Goal: Task Accomplishment & Management: Use online tool/utility

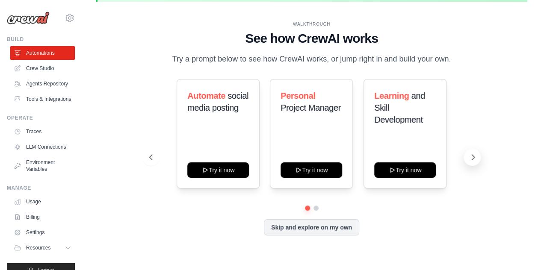
click at [472, 160] on icon at bounding box center [473, 157] width 3 height 5
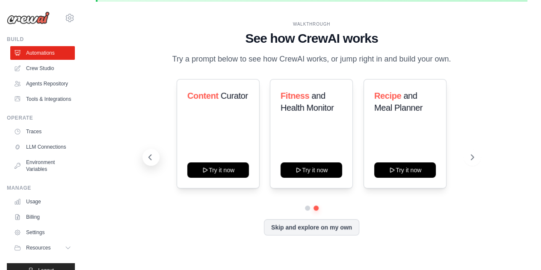
click at [145, 166] on button at bounding box center [150, 157] width 17 height 17
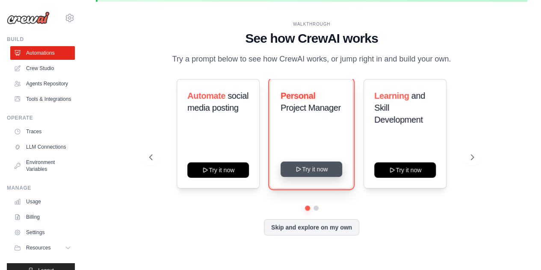
click at [307, 177] on button "Try it now" at bounding box center [311, 169] width 62 height 15
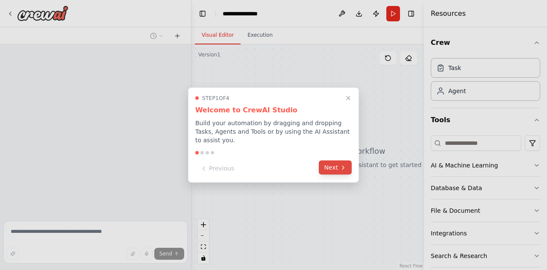
click at [344, 169] on button "Next" at bounding box center [335, 168] width 33 height 14
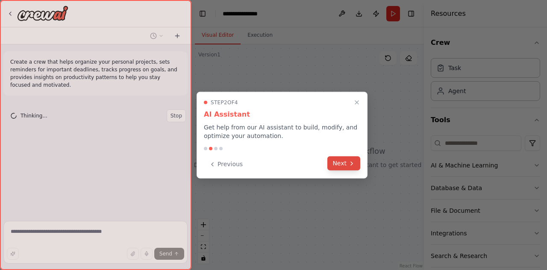
click at [344, 168] on button "Next" at bounding box center [343, 163] width 33 height 14
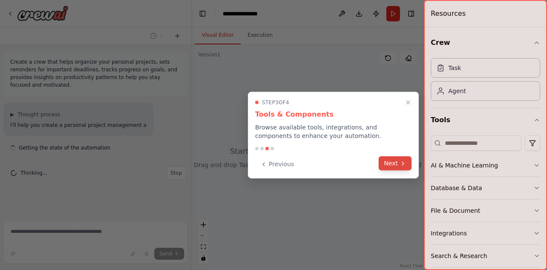
click at [409, 166] on button "Next" at bounding box center [395, 163] width 33 height 14
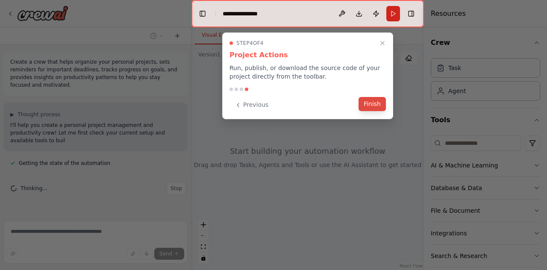
click at [380, 107] on button "Finish" at bounding box center [372, 104] width 27 height 14
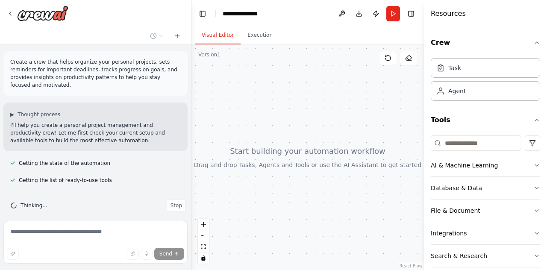
click at [267, 150] on div at bounding box center [307, 157] width 232 height 226
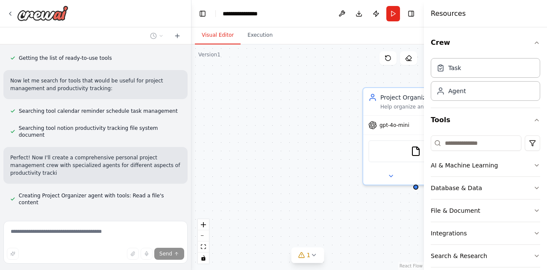
scroll to position [130, 0]
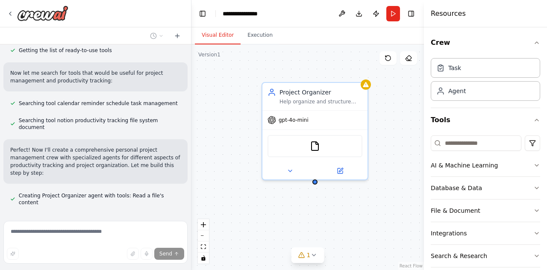
drag, startPoint x: 309, startPoint y: 122, endPoint x: 210, endPoint y: 116, distance: 98.9
click at [210, 116] on div "Project Organizer Help organize and structure personal projects by creating cle…" at bounding box center [307, 157] width 232 height 226
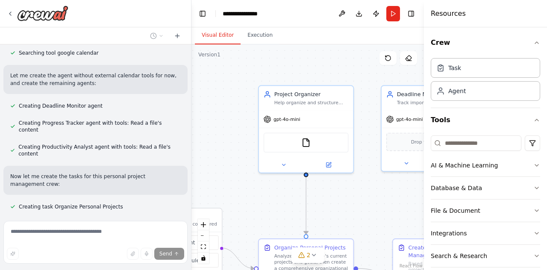
scroll to position [342, 0]
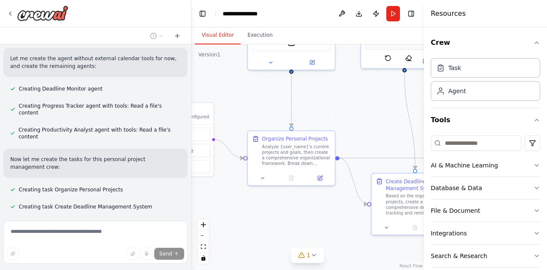
drag, startPoint x: 252, startPoint y: 191, endPoint x: 244, endPoint y: 87, distance: 104.2
click at [244, 87] on div ".deletable-edge-delete-btn { width: 20px; height: 20px; border: 0px solid #ffff…" at bounding box center [307, 157] width 232 height 226
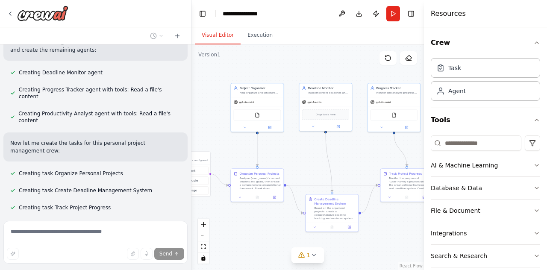
scroll to position [359, 0]
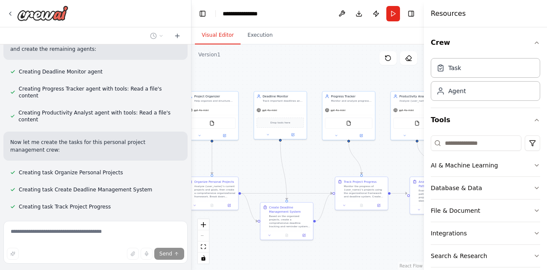
drag, startPoint x: 324, startPoint y: 97, endPoint x: 264, endPoint y: 163, distance: 88.9
click at [264, 163] on div ".deletable-edge-delete-btn { width: 20px; height: 20px; border: 0px solid #ffff…" at bounding box center [307, 157] width 232 height 226
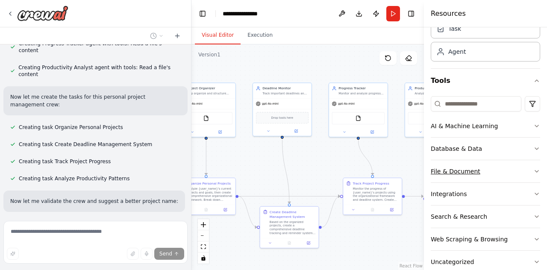
scroll to position [41, 0]
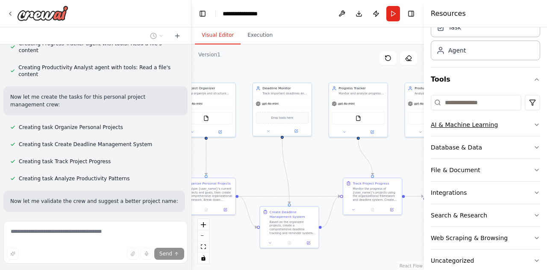
click at [527, 130] on button "AI & Machine Learning" at bounding box center [485, 125] width 109 height 22
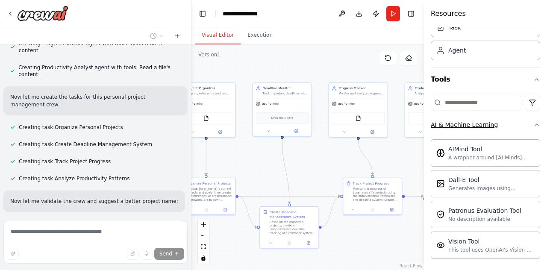
click at [527, 130] on button "AI & Machine Learning" at bounding box center [485, 125] width 109 height 22
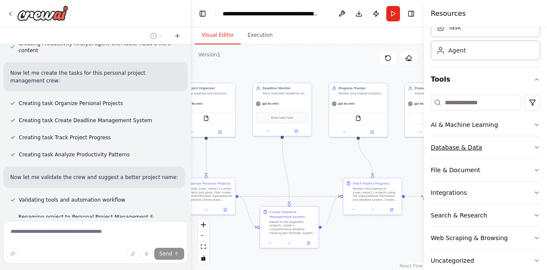
click at [510, 148] on button "Database & Data" at bounding box center [485, 147] width 109 height 22
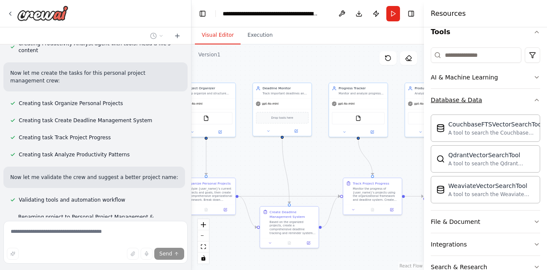
scroll to position [95, 0]
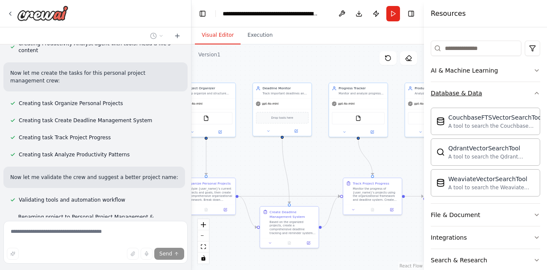
click at [496, 98] on button "Database & Data" at bounding box center [485, 93] width 109 height 22
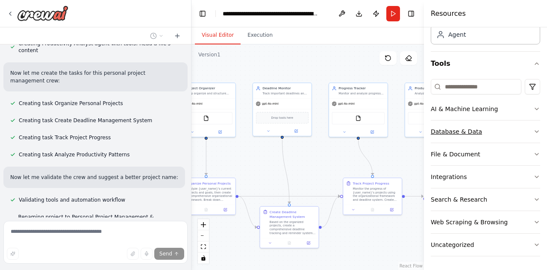
scroll to position [55, 0]
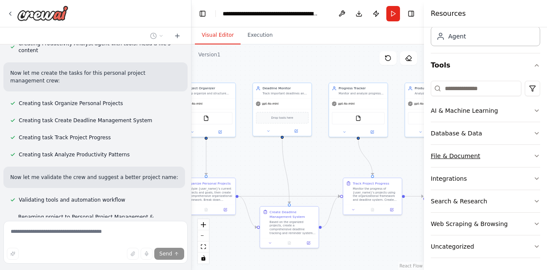
click at [494, 156] on button "File & Document" at bounding box center [485, 156] width 109 height 22
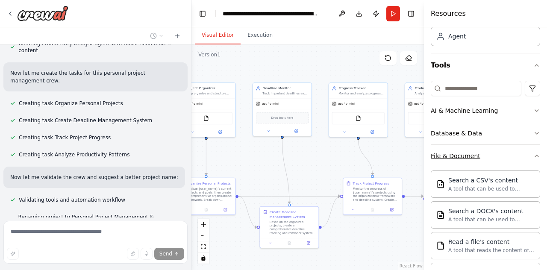
click at [494, 156] on button "File & Document" at bounding box center [485, 156] width 109 height 22
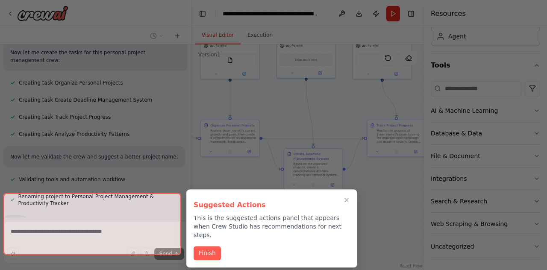
scroll to position [449, 0]
drag, startPoint x: 329, startPoint y: 166, endPoint x: 344, endPoint y: 94, distance: 73.8
click at [344, 94] on div "Create a crew that helps organize your personal projects, sets reminders for im…" at bounding box center [273, 135] width 547 height 270
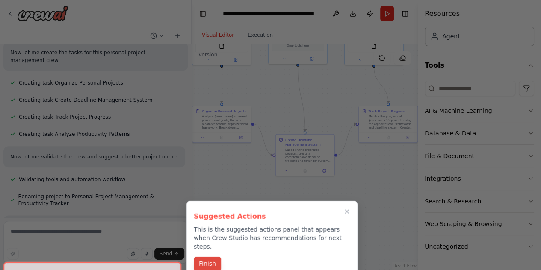
click at [208, 257] on button "Finish" at bounding box center [207, 264] width 27 height 14
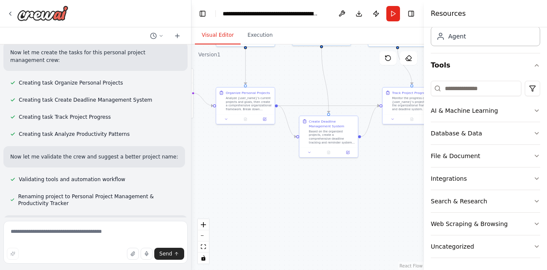
drag, startPoint x: 224, startPoint y: 180, endPoint x: 249, endPoint y: 160, distance: 31.9
click at [249, 160] on div ".deletable-edge-delete-btn { width: 20px; height: 20px; border: 0px solid #ffff…" at bounding box center [307, 157] width 232 height 226
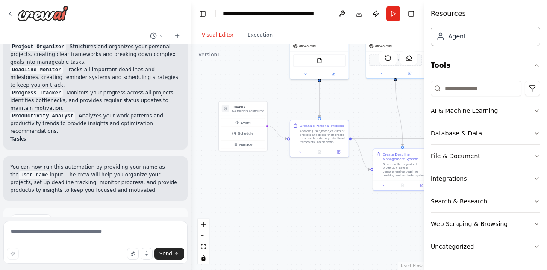
drag, startPoint x: 254, startPoint y: 153, endPoint x: 326, endPoint y: 188, distance: 80.1
click at [326, 188] on div ".deletable-edge-delete-btn { width: 20px; height: 20px; border: 0px solid #ffff…" at bounding box center [307, 157] width 232 height 226
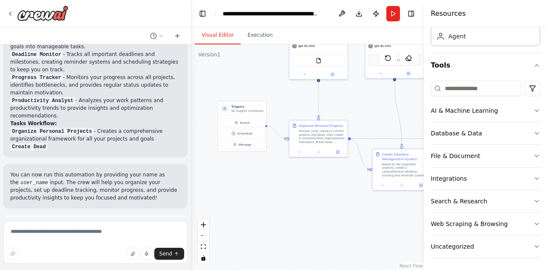
scroll to position [685, 0]
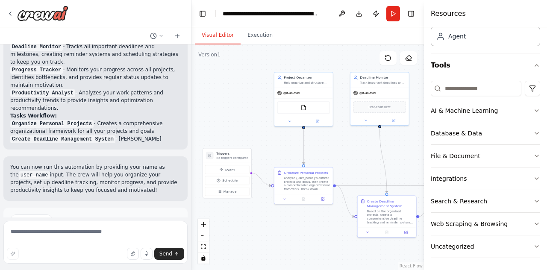
drag, startPoint x: 272, startPoint y: 103, endPoint x: 257, endPoint y: 150, distance: 49.3
click at [257, 150] on div ".deletable-edge-delete-btn { width: 20px; height: 20px; border: 0px solid #ffff…" at bounding box center [307, 157] width 232 height 226
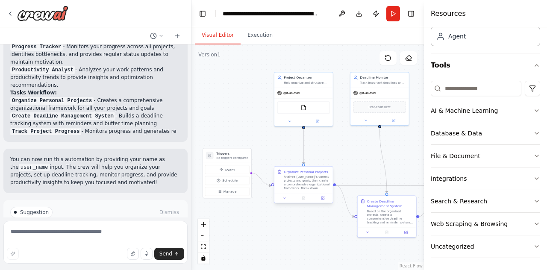
click at [318, 188] on div "Analyze {user_name}'s current projects and goals, then create a comprehensive o…" at bounding box center [307, 182] width 46 height 15
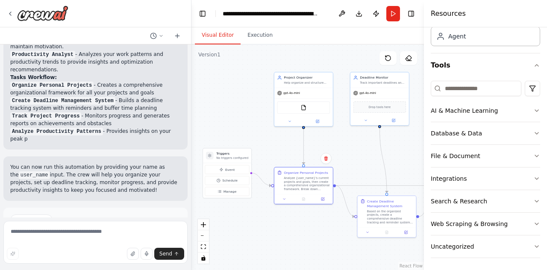
click at [269, 150] on div ".deletable-edge-delete-btn { width: 20px; height: 20px; border: 0px solid #ffff…" at bounding box center [307, 157] width 232 height 226
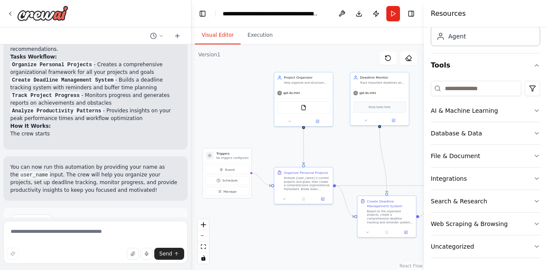
scroll to position [744, 0]
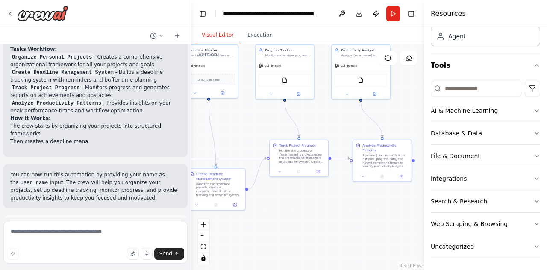
drag, startPoint x: 361, startPoint y: 156, endPoint x: 181, endPoint y: 128, distance: 181.6
click at [181, 128] on div "Create a crew that helps organize your personal projects, sets reminders for im…" at bounding box center [273, 135] width 547 height 270
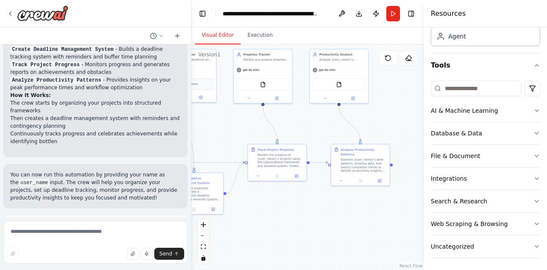
drag, startPoint x: 366, startPoint y: 205, endPoint x: 353, endPoint y: 210, distance: 14.2
click at [353, 210] on div ".deletable-edge-delete-btn { width: 20px; height: 20px; border: 0px solid #ffff…" at bounding box center [307, 157] width 232 height 226
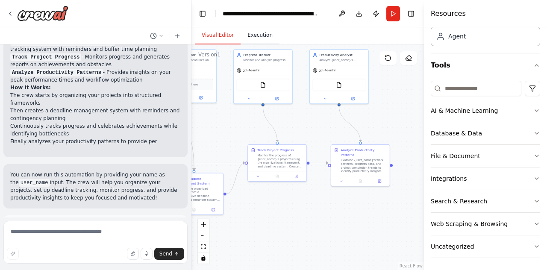
click at [256, 42] on button "Execution" at bounding box center [260, 35] width 39 height 18
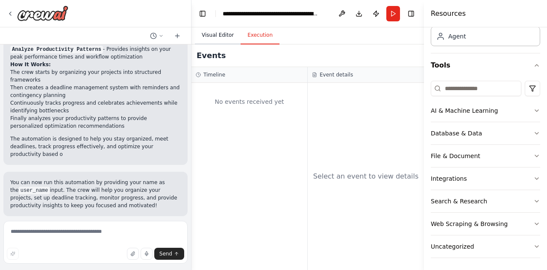
scroll to position [813, 0]
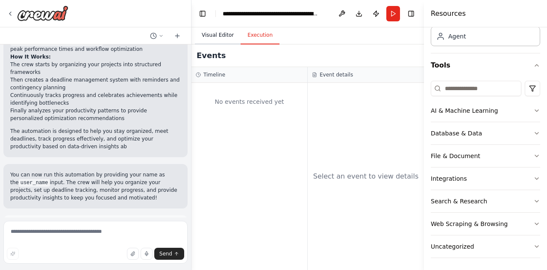
click at [219, 40] on button "Visual Editor" at bounding box center [218, 35] width 46 height 18
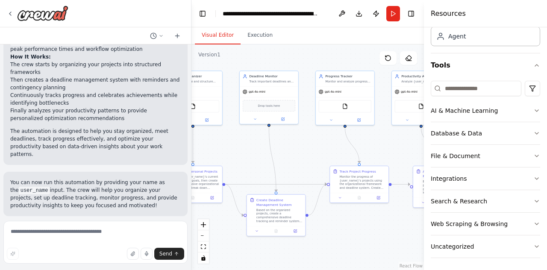
drag, startPoint x: 247, startPoint y: 127, endPoint x: 322, endPoint y: 147, distance: 77.6
click at [322, 147] on div ".deletable-edge-delete-btn { width: 20px; height: 20px; border: 0px solid #ffff…" at bounding box center [307, 157] width 232 height 226
click at [273, 105] on span "Drop tools here" at bounding box center [269, 105] width 22 height 5
click at [508, 130] on button "Database & Data" at bounding box center [485, 133] width 109 height 22
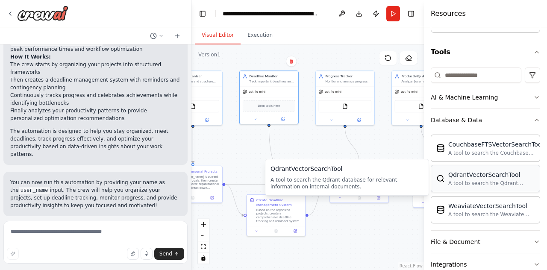
scroll to position [69, 0]
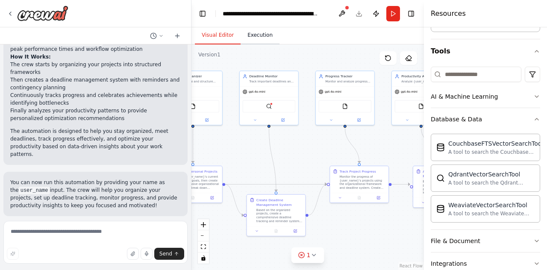
click at [257, 42] on button "Execution" at bounding box center [260, 35] width 39 height 18
click at [225, 40] on button "Visual Editor" at bounding box center [218, 35] width 46 height 18
click at [301, 67] on div ".deletable-edge-delete-btn { width: 20px; height: 20px; border: 0px solid #ffff…" at bounding box center [307, 157] width 232 height 226
click at [270, 108] on div "QdrantVectorSearchTool" at bounding box center [269, 105] width 53 height 12
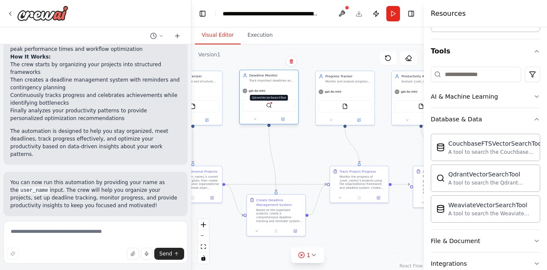
click at [266, 103] on img at bounding box center [269, 106] width 6 height 6
click at [270, 103] on div at bounding box center [271, 103] width 3 height 3
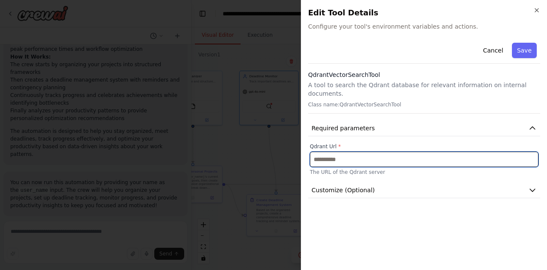
click at [335, 152] on input "text" at bounding box center [424, 159] width 229 height 15
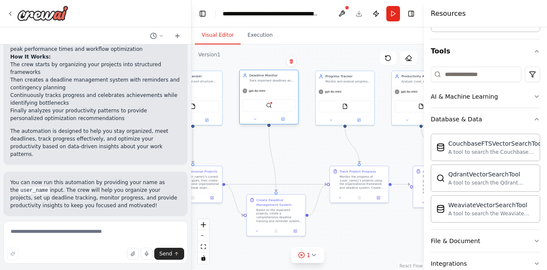
click at [273, 108] on div "QdrantVectorSearchTool" at bounding box center [269, 105] width 53 height 12
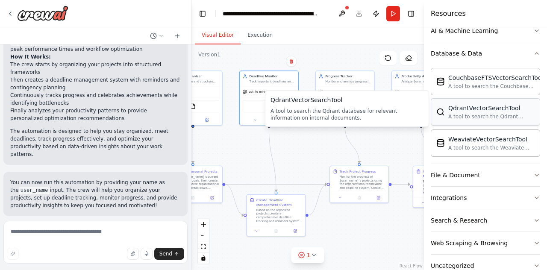
scroll to position [137, 0]
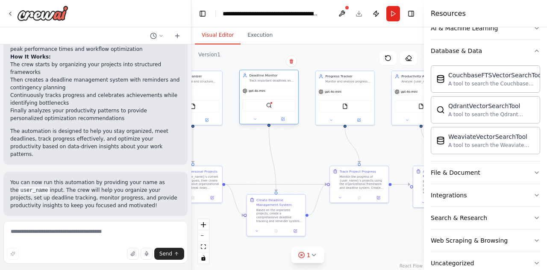
click at [263, 110] on div "QdrantVectorSearchTool" at bounding box center [269, 105] width 53 height 12
click at [268, 106] on img at bounding box center [269, 106] width 6 height 6
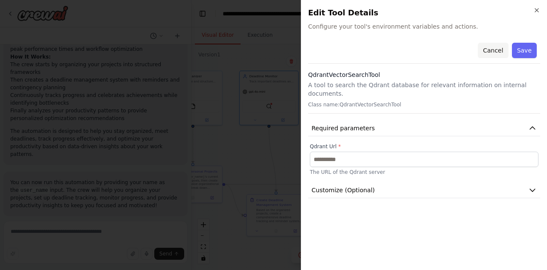
click at [504, 53] on button "Cancel" at bounding box center [493, 50] width 30 height 15
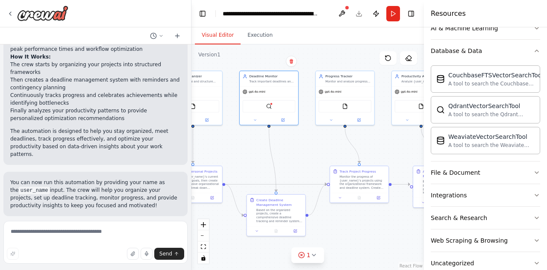
drag, startPoint x: 269, startPoint y: 107, endPoint x: 240, endPoint y: 160, distance: 61.0
click at [240, 160] on div ".deletable-edge-delete-btn { width: 20px; height: 20px; border: 0px solid #ffff…" at bounding box center [307, 157] width 232 height 226
drag, startPoint x: 262, startPoint y: 107, endPoint x: 259, endPoint y: 111, distance: 4.8
click at [259, 107] on div "QdrantVectorSearchTool" at bounding box center [269, 100] width 53 height 12
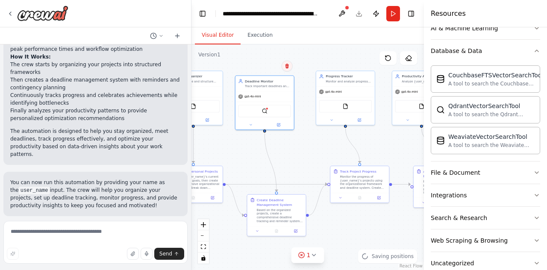
click at [285, 65] on icon at bounding box center [286, 66] width 3 height 5
click at [272, 66] on button "Confirm" at bounding box center [262, 66] width 30 height 10
click at [240, 174] on div ".deletable-edge-delete-btn { width: 20px; height: 20px; border: 0px solid #ffff…" at bounding box center [307, 157] width 232 height 226
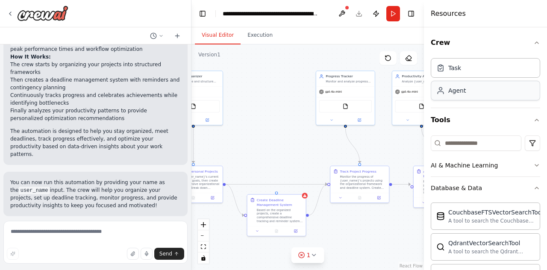
click at [468, 98] on div "Agent" at bounding box center [485, 91] width 109 height 20
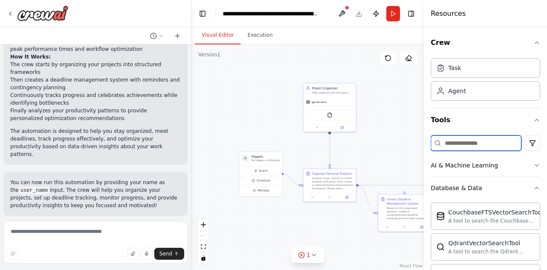
drag, startPoint x: 357, startPoint y: 140, endPoint x: 484, endPoint y: 145, distance: 126.6
click at [484, 145] on div "Create a crew that helps organize your personal projects, sets reminders for im…" at bounding box center [273, 135] width 547 height 270
click at [498, 71] on div "Task" at bounding box center [485, 68] width 109 height 20
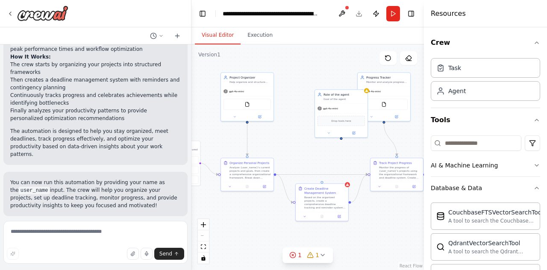
drag, startPoint x: 391, startPoint y: 94, endPoint x: 308, endPoint y: 84, distance: 83.9
click at [308, 84] on div ".deletable-edge-delete-btn { width: 20px; height: 20px; border: 0px solid #ffff…" at bounding box center [307, 157] width 232 height 226
click at [337, 101] on div "Role of the agent Goal of the agent" at bounding box center [340, 97] width 53 height 14
click at [338, 96] on div "Role of the agent" at bounding box center [343, 94] width 41 height 4
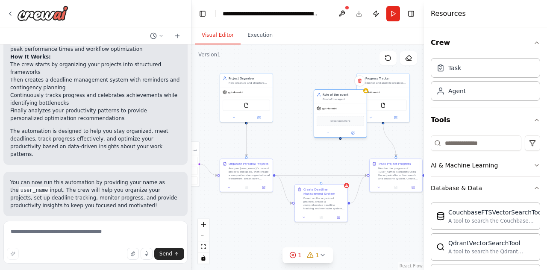
click at [338, 96] on div "Role of the agent" at bounding box center [343, 94] width 41 height 4
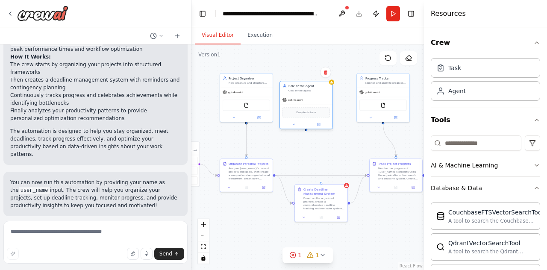
drag, startPoint x: 350, startPoint y: 116, endPoint x: 317, endPoint y: 103, distance: 35.3
click at [317, 107] on div "Drop tools here" at bounding box center [305, 112] width 47 height 10
click at [322, 120] on icon at bounding box center [323, 120] width 3 height 3
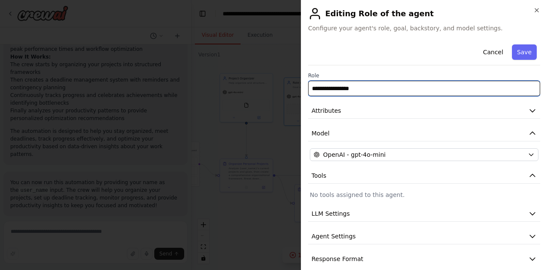
click at [363, 87] on input "**********" at bounding box center [424, 88] width 232 height 15
type input "****"
click at [343, 88] on input "**********" at bounding box center [424, 88] width 232 height 15
click at [348, 90] on input "**********" at bounding box center [424, 88] width 232 height 15
type input "**********"
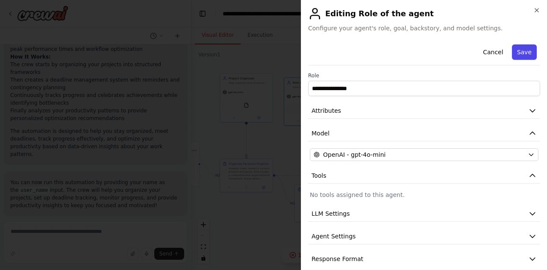
click at [517, 56] on button "Save" at bounding box center [524, 51] width 25 height 15
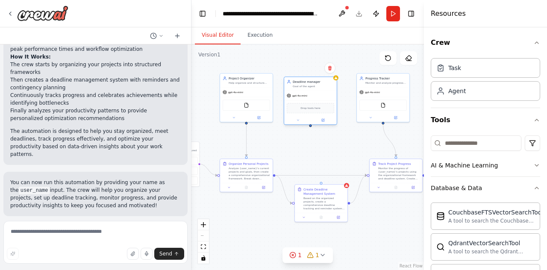
click at [305, 109] on span "Drop tools here" at bounding box center [310, 108] width 20 height 4
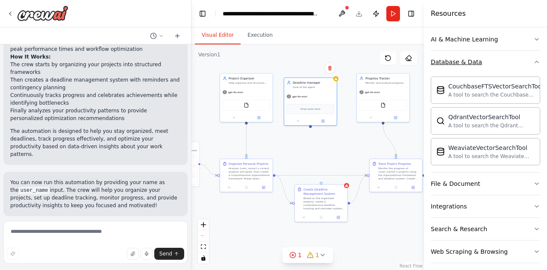
scroll to position [153, 0]
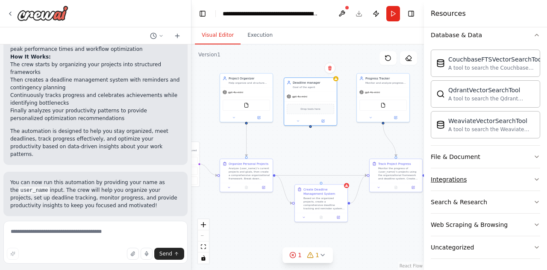
click at [504, 174] on button "Integrations" at bounding box center [485, 179] width 109 height 22
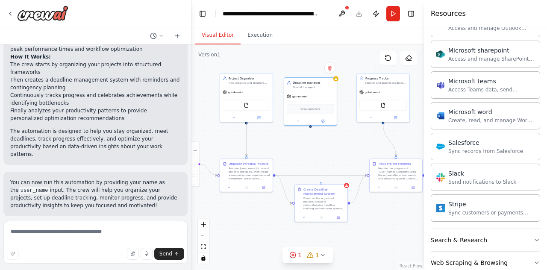
scroll to position [678, 0]
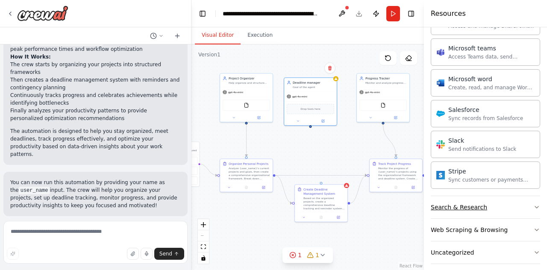
click at [503, 203] on button "Search & Research" at bounding box center [485, 207] width 109 height 22
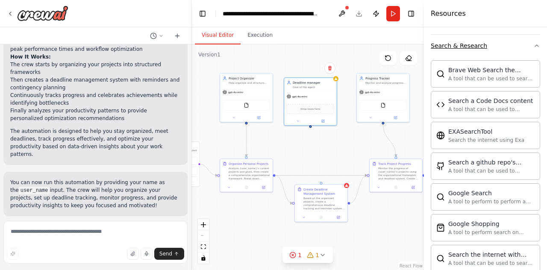
scroll to position [839, 0]
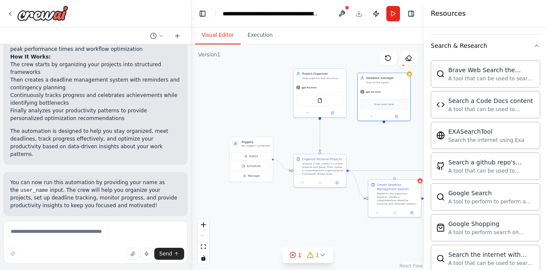
drag, startPoint x: 302, startPoint y: 150, endPoint x: 376, endPoint y: 146, distance: 74.5
click at [376, 146] on div ".deletable-edge-delete-btn { width: 20px; height: 20px; border: 0px solid #ffff…" at bounding box center [307, 157] width 232 height 226
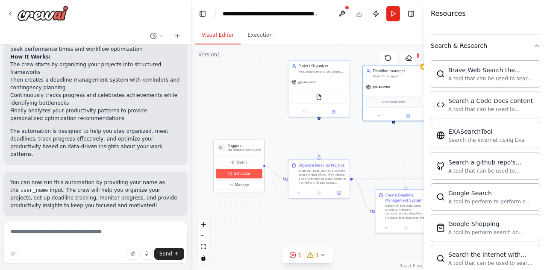
click at [245, 172] on span "Schedule" at bounding box center [242, 173] width 16 height 5
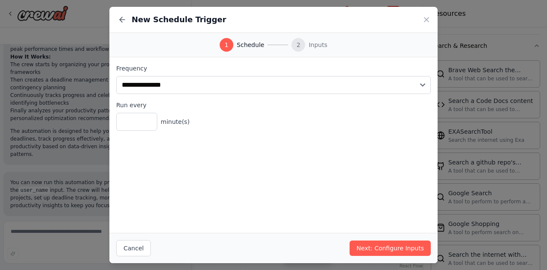
click at [417, 23] on div "New Schedule Trigger" at bounding box center [273, 20] width 328 height 26
click at [426, 21] on icon at bounding box center [426, 19] width 9 height 9
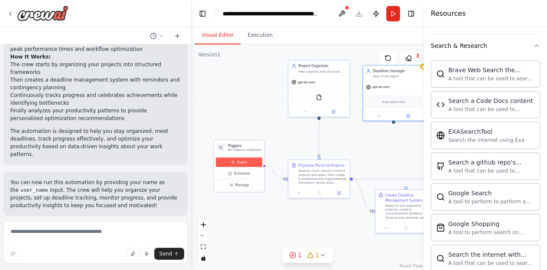
click at [252, 164] on button "Event" at bounding box center [239, 162] width 47 height 9
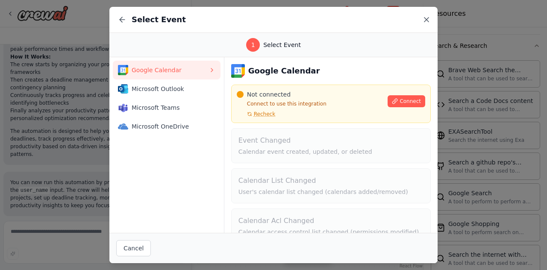
click at [424, 18] on icon at bounding box center [426, 20] width 4 height 4
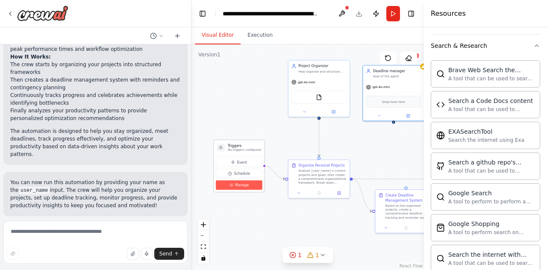
click at [244, 186] on span "Manage" at bounding box center [242, 184] width 14 height 5
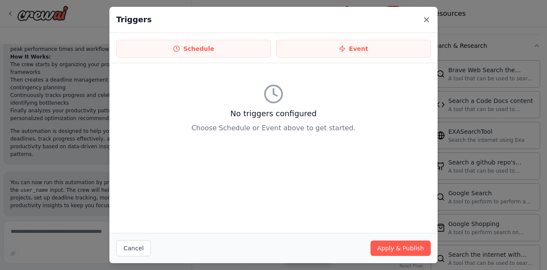
click at [425, 19] on icon at bounding box center [426, 19] width 9 height 9
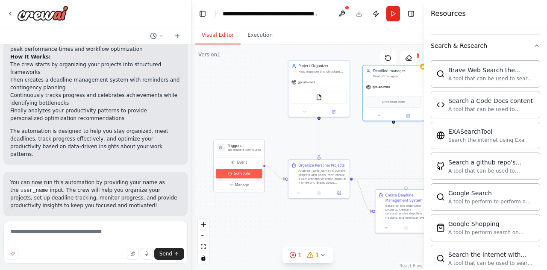
click at [247, 175] on span "Schedule" at bounding box center [242, 173] width 16 height 5
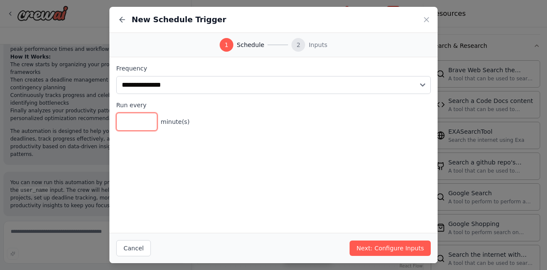
click at [138, 125] on input "*" at bounding box center [136, 122] width 41 height 18
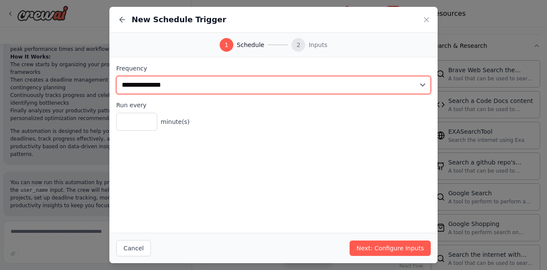
click at [332, 79] on select "**********" at bounding box center [273, 85] width 314 height 18
select select "******"
click at [116, 76] on select "**********" at bounding box center [273, 85] width 314 height 18
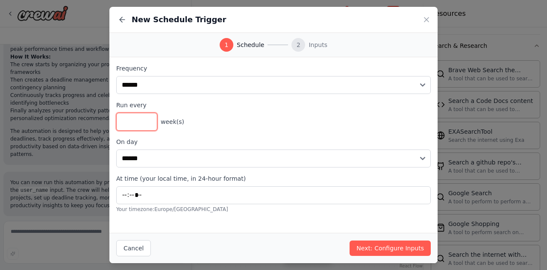
type input "*"
click at [148, 116] on input "*" at bounding box center [136, 122] width 41 height 18
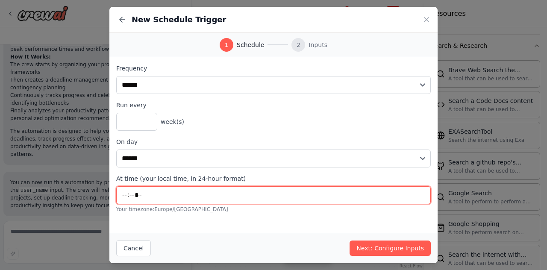
click at [200, 188] on input "*****" at bounding box center [273, 195] width 314 height 18
type input "*****"
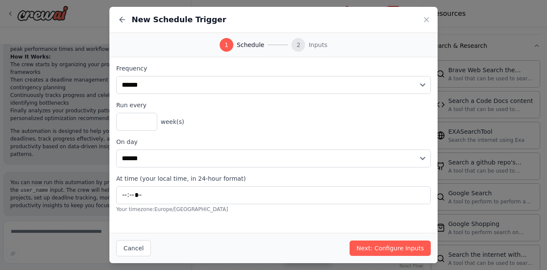
click at [230, 221] on div "**********" at bounding box center [273, 145] width 328 height 176
click at [391, 247] on button "Next: Configure Inputs" at bounding box center [390, 248] width 81 height 15
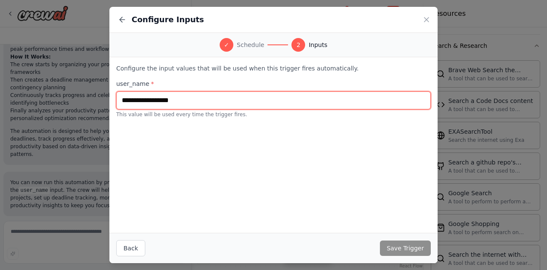
click at [185, 99] on input "text" at bounding box center [273, 100] width 314 height 18
type input "*********"
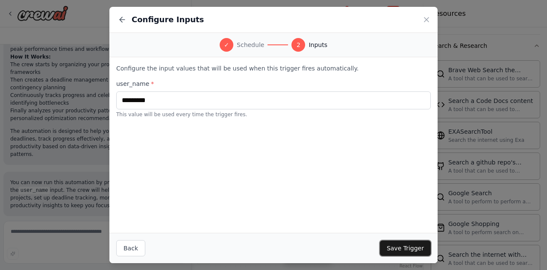
click at [398, 247] on button "Save Trigger" at bounding box center [405, 248] width 51 height 15
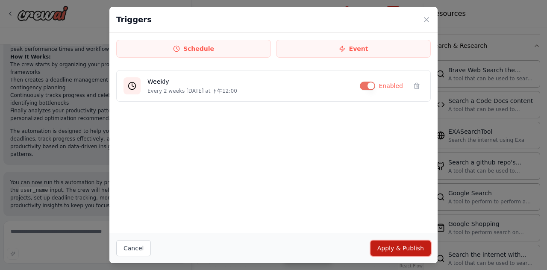
click at [402, 250] on button "Apply & Publish" at bounding box center [400, 248] width 60 height 15
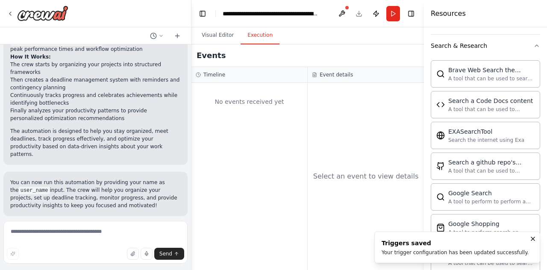
click at [262, 37] on button "Execution" at bounding box center [260, 35] width 39 height 18
click at [335, 15] on button at bounding box center [342, 13] width 14 height 15
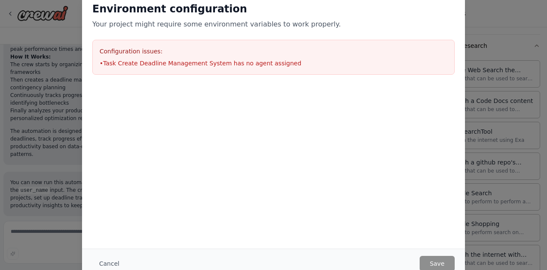
click at [500, 98] on div "Environment configuration Your project might require some environment variables…" at bounding box center [273, 135] width 547 height 270
click at [105, 262] on button "Cancel" at bounding box center [109, 263] width 34 height 15
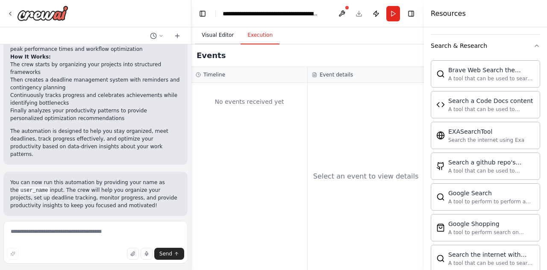
click at [208, 37] on button "Visual Editor" at bounding box center [218, 35] width 46 height 18
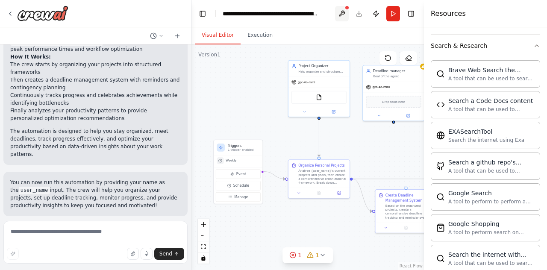
click at [340, 15] on button at bounding box center [342, 13] width 14 height 15
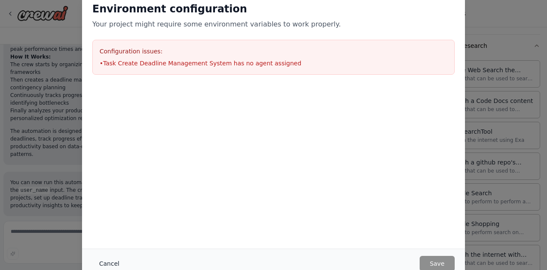
click at [115, 261] on button "Cancel" at bounding box center [109, 263] width 34 height 15
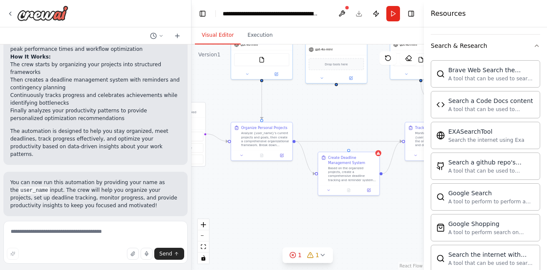
drag, startPoint x: 360, startPoint y: 155, endPoint x: 302, endPoint y: 118, distance: 69.2
click at [302, 118] on div ".deletable-edge-delete-btn { width: 20px; height: 20px; border: 0px solid #ffff…" at bounding box center [307, 157] width 232 height 226
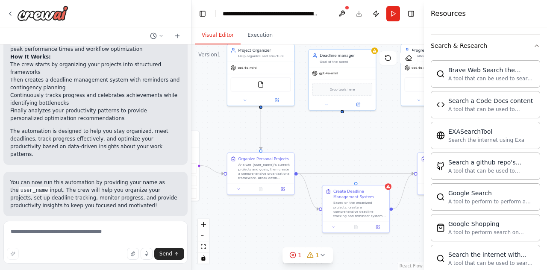
drag, startPoint x: 286, startPoint y: 94, endPoint x: 290, endPoint y: 125, distance: 31.0
click at [290, 125] on div ".deletable-edge-delete-btn { width: 20px; height: 20px; border: 0px solid #ffff…" at bounding box center [307, 157] width 232 height 226
click at [270, 88] on div "FileReadTool" at bounding box center [261, 84] width 60 height 14
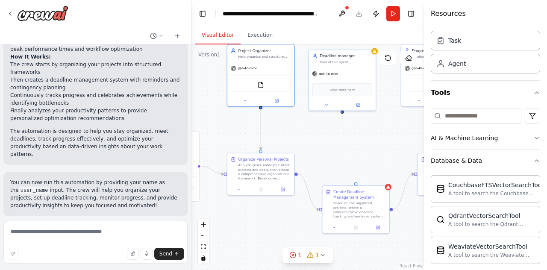
scroll to position [0, 0]
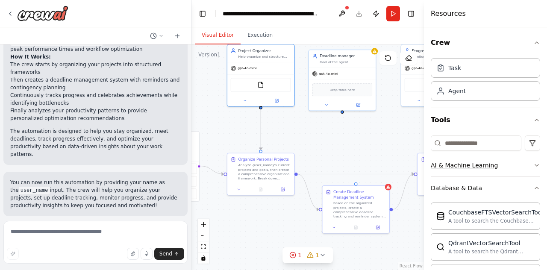
click at [509, 165] on button "AI & Machine Learning" at bounding box center [485, 165] width 109 height 22
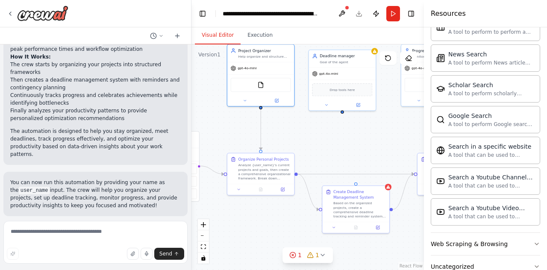
scroll to position [1240, 0]
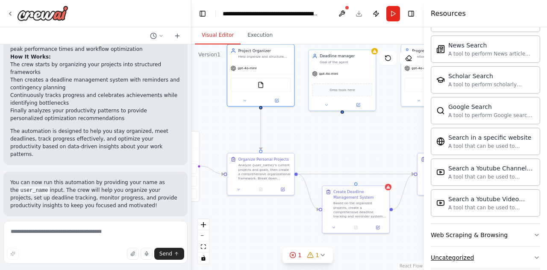
click at [506, 247] on button "Uncategorized" at bounding box center [485, 258] width 109 height 22
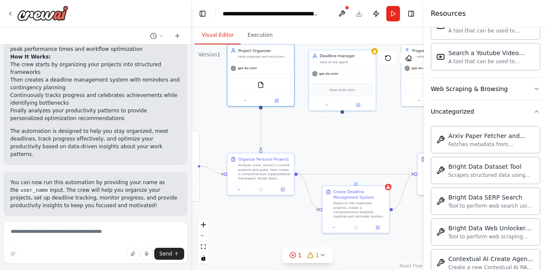
scroll to position [1386, 0]
click at [470, 85] on div "Web Scraping & Browsing" at bounding box center [469, 89] width 77 height 9
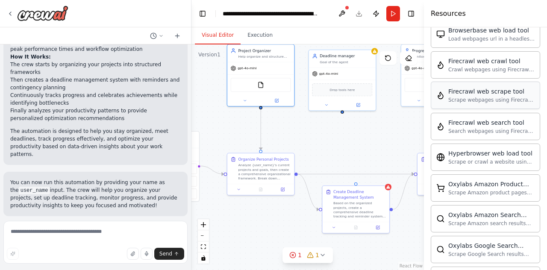
scroll to position [1470, 0]
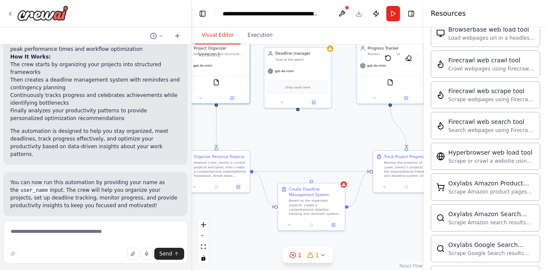
drag, startPoint x: 379, startPoint y: 144, endPoint x: 333, endPoint y: 141, distance: 46.3
click at [333, 141] on div ".deletable-edge-delete-btn { width: 20px; height: 20px; border: 0px solid #ffff…" at bounding box center [307, 157] width 232 height 226
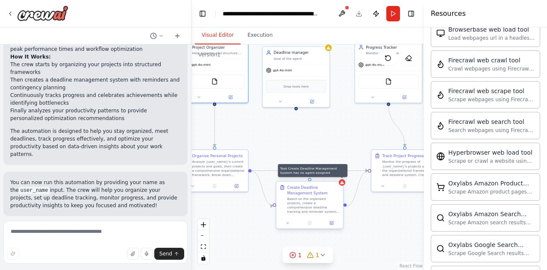
click at [342, 185] on div at bounding box center [342, 182] width 6 height 6
click at [290, 134] on div ".deletable-edge-delete-btn { width: 20px; height: 20px; border: 0px solid #ffff…" at bounding box center [307, 157] width 232 height 226
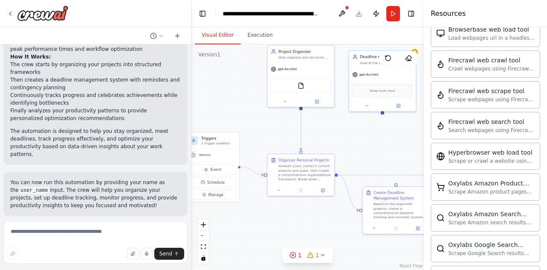
drag, startPoint x: 290, startPoint y: 134, endPoint x: 376, endPoint y: 138, distance: 86.4
click at [376, 138] on div ".deletable-edge-delete-btn { width: 20px; height: 20px; border: 0px solid #ffff…" at bounding box center [307, 157] width 232 height 226
click at [319, 88] on div "FileReadTool" at bounding box center [301, 85] width 60 height 14
click at [316, 100] on icon at bounding box center [316, 100] width 3 height 3
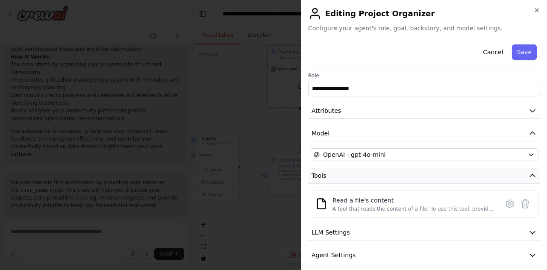
scroll to position [28, 0]
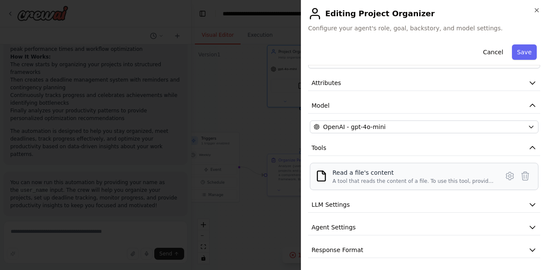
click at [359, 182] on div "A tool that reads the content of a file. To use this tool, provide a 'file_path…" at bounding box center [412, 181] width 161 height 7
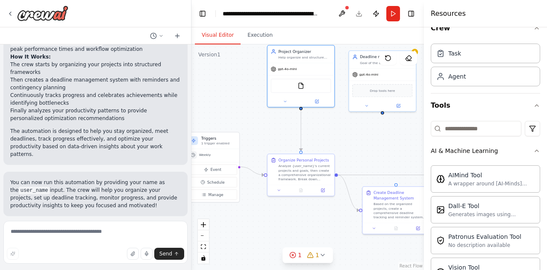
scroll to position [0, 0]
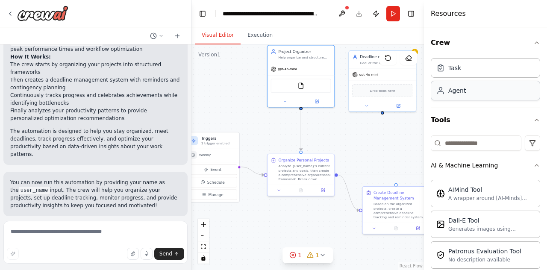
click at [472, 92] on div "Agent" at bounding box center [485, 91] width 109 height 20
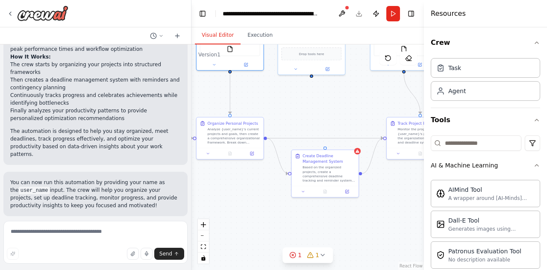
drag, startPoint x: 373, startPoint y: 150, endPoint x: 302, endPoint y: 113, distance: 79.9
click at [302, 113] on div ".deletable-edge-delete-btn { width: 20px; height: 20px; border: 0px solid #ffff…" at bounding box center [307, 157] width 232 height 226
drag, startPoint x: 332, startPoint y: 112, endPoint x: 306, endPoint y: 103, distance: 27.0
click at [306, 103] on div "Task description" at bounding box center [320, 101] width 53 height 4
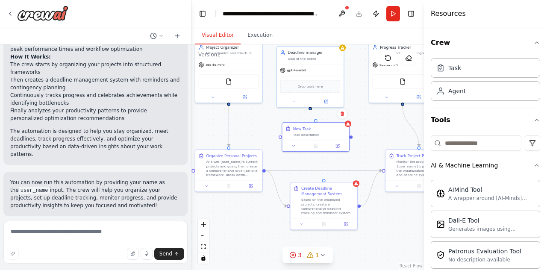
drag, startPoint x: 354, startPoint y: 106, endPoint x: 353, endPoint y: 139, distance: 32.5
click at [353, 139] on div ".deletable-edge-delete-btn { width: 20px; height: 20px; border: 0px solid #ffff…" at bounding box center [307, 157] width 232 height 226
click at [335, 150] on div at bounding box center [315, 144] width 67 height 11
drag, startPoint x: 317, startPoint y: 121, endPoint x: 298, endPoint y: 121, distance: 18.8
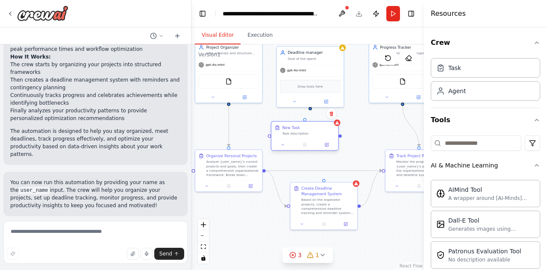
click at [298, 121] on div "New Task Task description" at bounding box center [305, 135] width 68 height 29
click at [263, 137] on div ".deletable-edge-delete-btn { width: 20px; height: 20px; border: 0px solid #ffff…" at bounding box center [307, 157] width 232 height 226
click at [263, 136] on div at bounding box center [263, 135] width 3 height 3
click at [335, 138] on div ".deletable-edge-delete-btn { width: 20px; height: 20px; border: 0px solid #ffff…" at bounding box center [307, 157] width 232 height 226
click at [335, 136] on div at bounding box center [334, 135] width 3 height 3
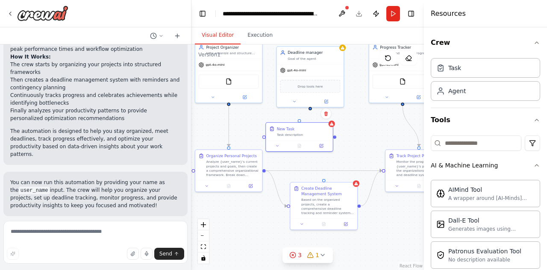
click at [338, 136] on div ".deletable-edge-delete-btn { width: 20px; height: 20px; border: 0px solid #ffff…" at bounding box center [307, 157] width 232 height 226
click at [324, 178] on div ".deletable-edge-delete-btn { width: 20px; height: 20px; border: 0px solid #ffff…" at bounding box center [307, 157] width 232 height 226
drag, startPoint x: 324, startPoint y: 179, endPoint x: 335, endPoint y: 138, distance: 42.1
click at [335, 138] on div ".deletable-edge-delete-btn { width: 20px; height: 20px; border: 0px solid #ffff…" at bounding box center [307, 157] width 232 height 226
drag, startPoint x: 324, startPoint y: 179, endPoint x: 300, endPoint y: 123, distance: 60.5
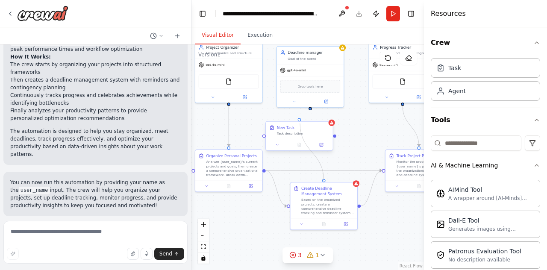
click at [234, 123] on div "Triggers 1 trigger enabled Weekly Event Schedule Manage Project Organizer Help …" at bounding box center [160, 86] width 148 height 144
drag, startPoint x: 323, startPoint y: 179, endPoint x: 334, endPoint y: 135, distance: 45.4
click at [234, 135] on div "Triggers 1 trigger enabled Weekly Event Schedule Manage Project Organizer Help …" at bounding box center [160, 86] width 148 height 144
drag, startPoint x: 305, startPoint y: 133, endPoint x: 351, endPoint y: 133, distance: 45.7
click at [351, 133] on div "Task description" at bounding box center [346, 134] width 53 height 4
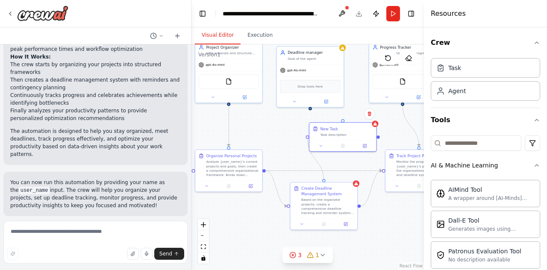
drag, startPoint x: 324, startPoint y: 179, endPoint x: 308, endPoint y: 139, distance: 43.2
click at [308, 139] on div ".deletable-edge-delete-btn { width: 20px; height: 20px; border: 0px solid #ffff…" at bounding box center [307, 157] width 232 height 226
drag, startPoint x: 324, startPoint y: 181, endPoint x: 307, endPoint y: 137, distance: 46.8
click at [307, 137] on div ".deletable-edge-delete-btn { width: 20px; height: 20px; border: 0px solid #ffff…" at bounding box center [307, 157] width 232 height 226
click at [322, 178] on div "Create Deadline Management System Based on the organized projects, create a com…" at bounding box center [326, 195] width 67 height 36
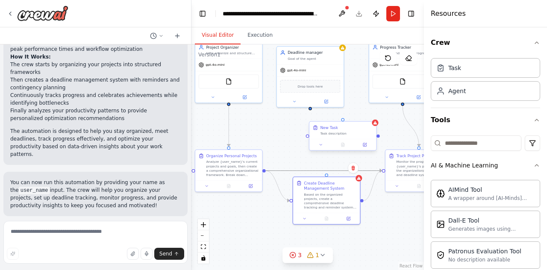
drag, startPoint x: 326, startPoint y: 172, endPoint x: 365, endPoint y: 149, distance: 45.2
click at [234, 149] on div ".deletable-edge-delete-btn { width: 20px; height: 20px; border: 0px solid #ffff…" at bounding box center [160, 86] width 148 height 144
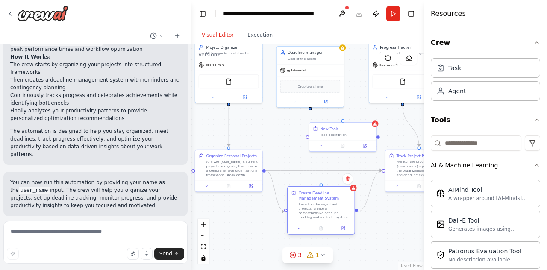
drag, startPoint x: 329, startPoint y: 182, endPoint x: 322, endPoint y: 200, distance: 20.0
click at [322, 200] on div "Create Deadline Management System" at bounding box center [325, 195] width 53 height 11
drag, startPoint x: 321, startPoint y: 190, endPoint x: 380, endPoint y: 138, distance: 78.4
click at [380, 138] on div ".deletable-edge-delete-btn { width: 20px; height: 20px; border: 0px solid #ffff…" at bounding box center [307, 157] width 232 height 226
drag, startPoint x: 379, startPoint y: 136, endPoint x: 338, endPoint y: 153, distance: 45.2
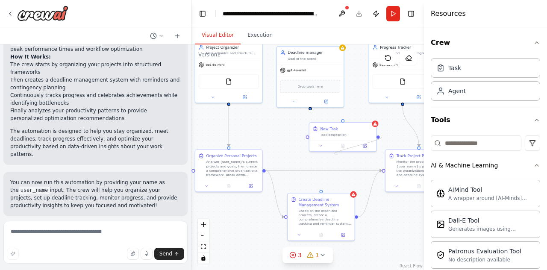
click at [338, 153] on div ".deletable-edge-delete-btn { width: 20px; height: 20px; border: 0px solid #ffff…" at bounding box center [307, 157] width 232 height 226
click at [364, 147] on icon at bounding box center [364, 145] width 4 height 4
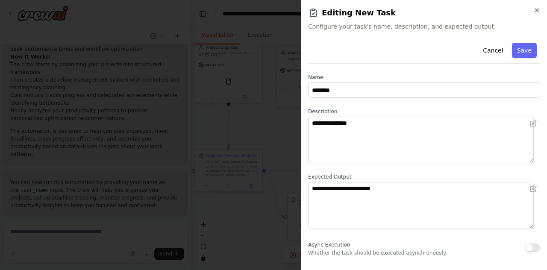
scroll to position [115, 0]
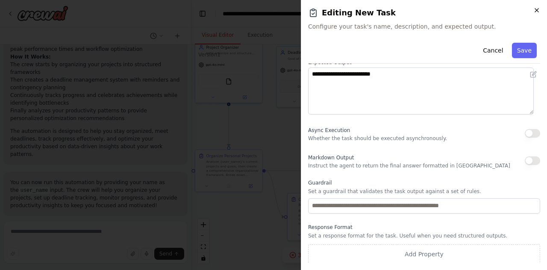
click at [535, 7] on icon "button" at bounding box center [536, 10] width 7 height 7
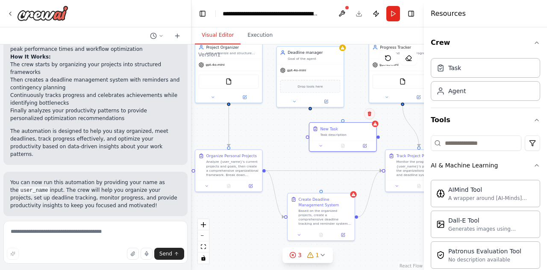
click at [370, 113] on icon at bounding box center [368, 114] width 3 height 5
click at [348, 118] on button "Confirm" at bounding box center [345, 114] width 30 height 10
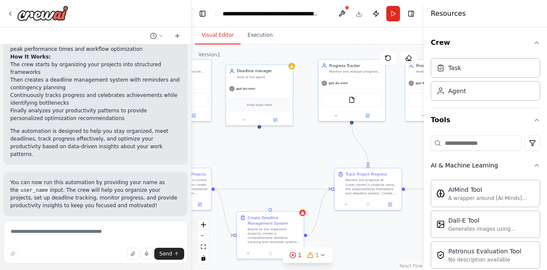
drag, startPoint x: 347, startPoint y: 146, endPoint x: 307, endPoint y: 157, distance: 41.4
click at [307, 157] on div ".deletable-edge-delete-btn { width: 20px; height: 20px; border: 0px solid #ffff…" at bounding box center [307, 157] width 232 height 226
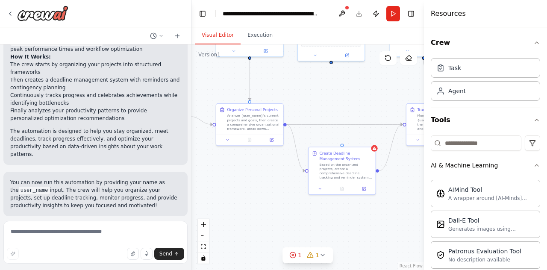
drag, startPoint x: 344, startPoint y: 162, endPoint x: 421, endPoint y: 97, distance: 101.3
click at [421, 97] on div "Create a crew that helps organize your personal projects, sets reminders for im…" at bounding box center [273, 135] width 547 height 270
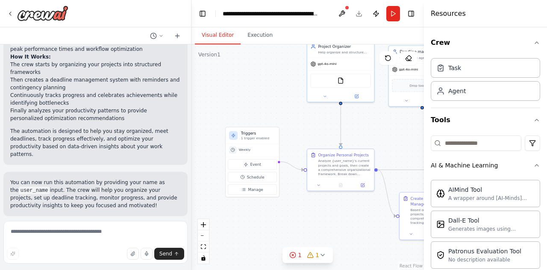
drag, startPoint x: 322, startPoint y: 93, endPoint x: 418, endPoint y: 132, distance: 103.7
click at [418, 132] on div ".deletable-edge-delete-btn { width: 20px; height: 20px; border: 0px solid #ffff…" at bounding box center [307, 157] width 232 height 226
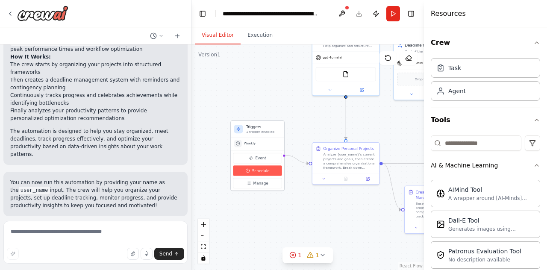
click at [265, 172] on span "Schedule" at bounding box center [261, 171] width 18 height 6
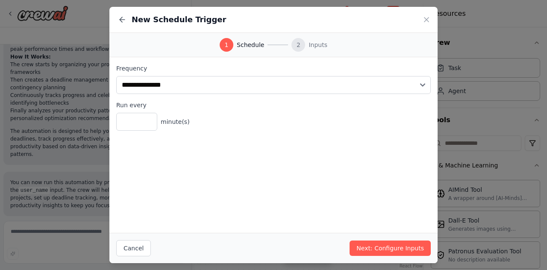
click at [293, 44] on div "2" at bounding box center [298, 45] width 14 height 14
click at [423, 20] on icon at bounding box center [426, 19] width 9 height 9
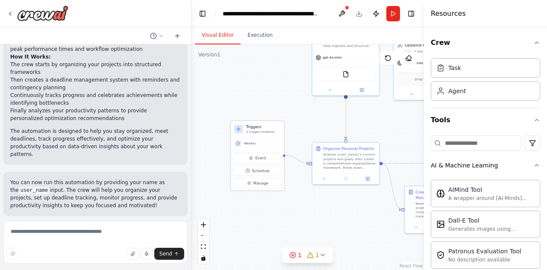
click at [240, 144] on div at bounding box center [238, 144] width 8 height 8
click at [252, 144] on span "Weekly" at bounding box center [250, 143] width 12 height 4
click at [267, 184] on span "Manage" at bounding box center [260, 183] width 15 height 6
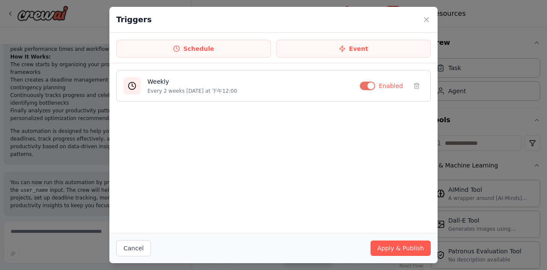
click at [371, 87] on button "button" at bounding box center [367, 86] width 15 height 9
click at [424, 24] on icon at bounding box center [426, 19] width 9 height 9
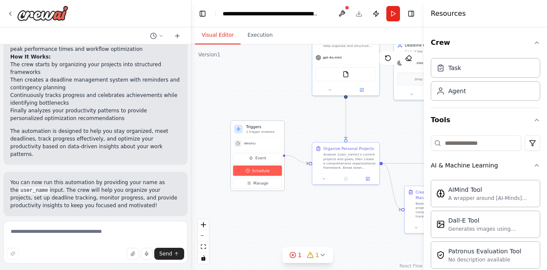
click at [275, 168] on button "Schedule" at bounding box center [257, 170] width 49 height 10
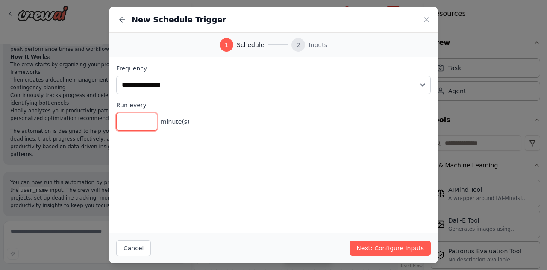
click at [147, 124] on input "*" at bounding box center [136, 122] width 41 height 18
click at [159, 96] on div "**********" at bounding box center [273, 97] width 314 height 67
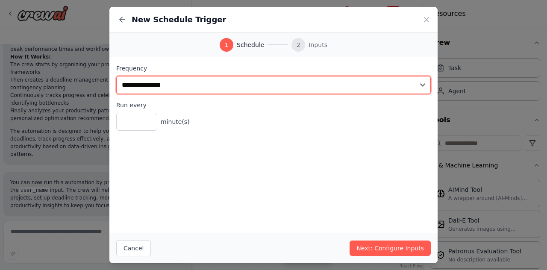
click at [155, 86] on select "**********" at bounding box center [273, 85] width 314 height 18
click at [162, 86] on select "**********" at bounding box center [273, 85] width 314 height 18
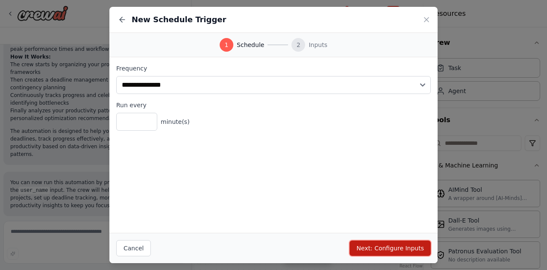
click at [370, 247] on button "Next: Configure Inputs" at bounding box center [390, 248] width 81 height 15
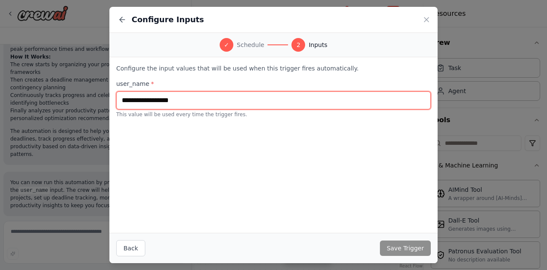
click at [211, 104] on input "text" at bounding box center [273, 100] width 314 height 18
type input "*****"
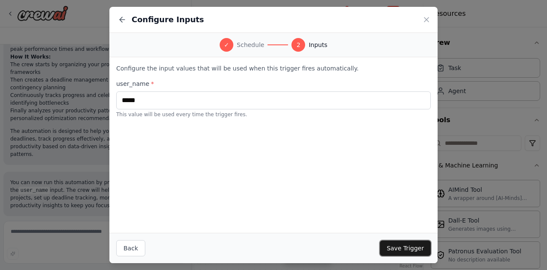
click at [398, 253] on button "Save Trigger" at bounding box center [405, 248] width 51 height 15
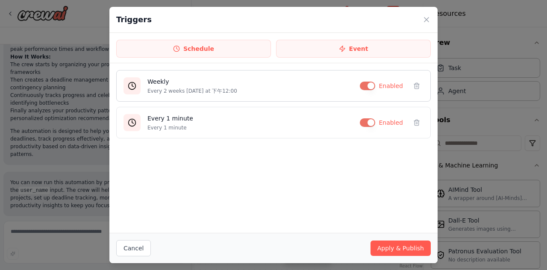
click at [364, 84] on button "button" at bounding box center [367, 86] width 15 height 9
click at [406, 251] on button "Apply & Publish" at bounding box center [400, 248] width 60 height 15
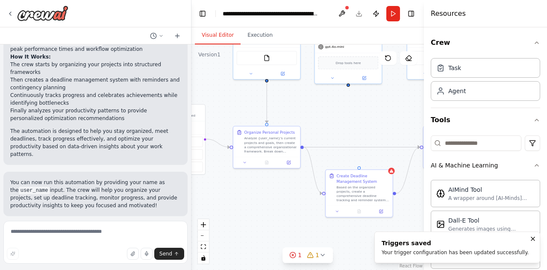
drag, startPoint x: 324, startPoint y: 207, endPoint x: 245, endPoint y: 188, distance: 81.8
click at [245, 188] on div ".deletable-edge-delete-btn { width: 20px; height: 20px; border: 0px solid #ffff…" at bounding box center [307, 157] width 232 height 226
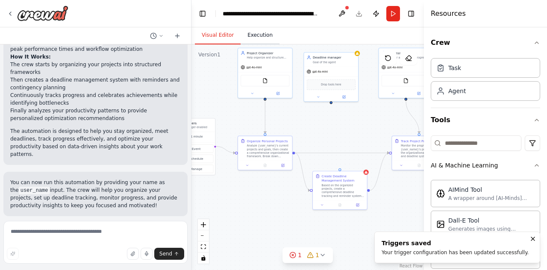
click at [247, 34] on button "Execution" at bounding box center [260, 35] width 39 height 18
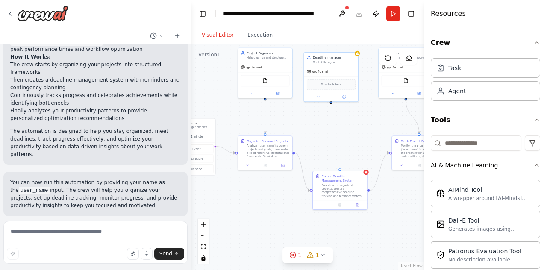
click at [224, 32] on button "Visual Editor" at bounding box center [218, 35] width 46 height 18
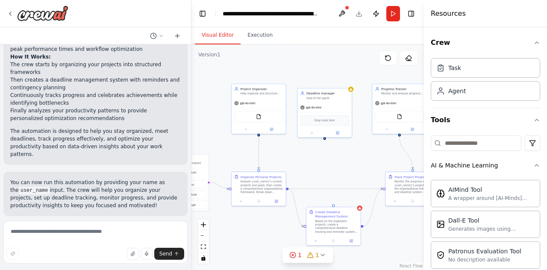
drag, startPoint x: 332, startPoint y: 103, endPoint x: 325, endPoint y: 138, distance: 35.7
click at [325, 138] on div ".deletable-edge-delete-btn { width: 20px; height: 20px; border: 0px solid #ffff…" at bounding box center [307, 157] width 232 height 226
drag, startPoint x: 324, startPoint y: 137, endPoint x: 332, endPoint y: 207, distance: 71.0
click at [262, 177] on div "Triggers 1 trigger enabled Every 1 minute Event Schedule Manage Project Organiz…" at bounding box center [203, 119] width 120 height 116
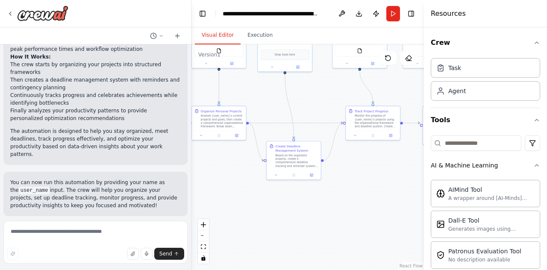
drag, startPoint x: 348, startPoint y: 172, endPoint x: 303, endPoint y: 109, distance: 77.8
click at [303, 109] on div ".deletable-edge-delete-btn { width: 20px; height: 20px; border: 0px solid #ffff…" at bounding box center [307, 157] width 232 height 226
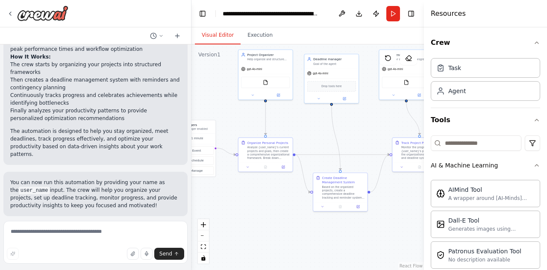
drag, startPoint x: 310, startPoint y: 115, endPoint x: 362, endPoint y: 145, distance: 60.5
click at [362, 145] on div ".deletable-edge-delete-btn { width: 20px; height: 20px; border: 0px solid #ffff…" at bounding box center [307, 157] width 232 height 226
click at [326, 88] on div "Drop tools here" at bounding box center [331, 85] width 49 height 11
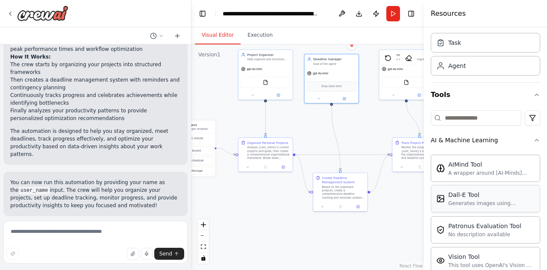
scroll to position [30, 0]
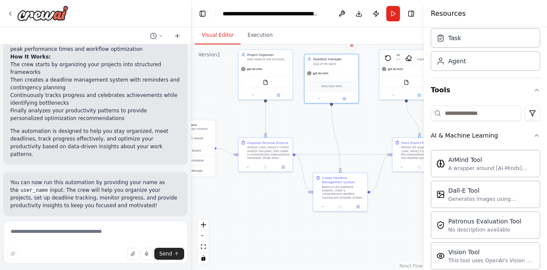
click at [361, 126] on div ".deletable-edge-delete-btn { width: 20px; height: 20px; border: 0px solid #ffff…" at bounding box center [307, 157] width 232 height 226
click at [80, 268] on span "Run Automation" at bounding box center [99, 271] width 41 height 7
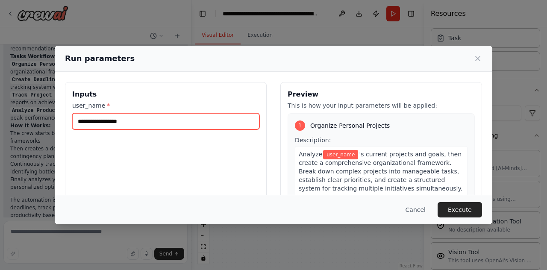
click at [143, 117] on input "user_name *" at bounding box center [165, 121] width 187 height 16
type input "***"
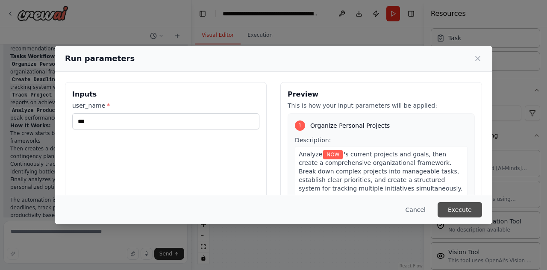
click at [468, 208] on button "Execute" at bounding box center [460, 209] width 44 height 15
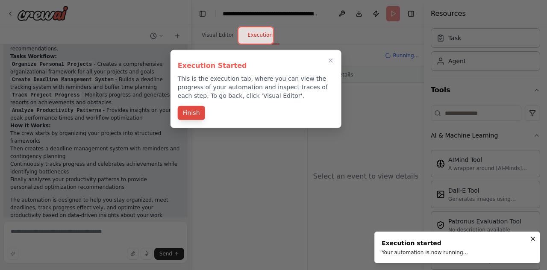
click at [184, 111] on button "Finish" at bounding box center [191, 113] width 27 height 14
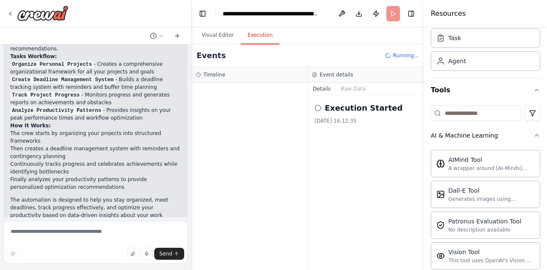
click at [320, 109] on circle at bounding box center [318, 108] width 6 height 6
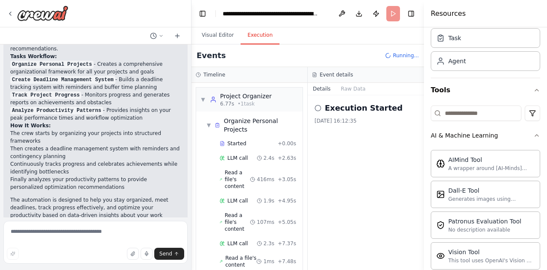
scroll to position [103, 0]
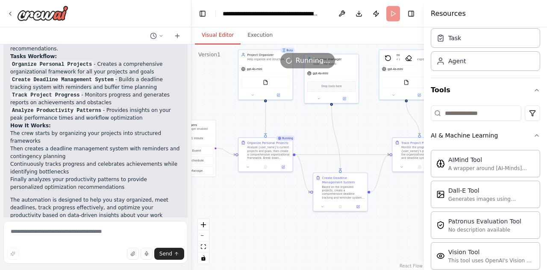
click at [222, 38] on button "Visual Editor" at bounding box center [218, 35] width 46 height 18
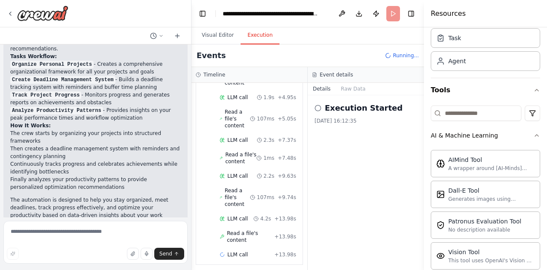
click at [259, 37] on button "Execution" at bounding box center [260, 35] width 39 height 18
click at [318, 106] on icon at bounding box center [317, 108] width 7 height 7
click at [347, 87] on button "Raw Data" at bounding box center [353, 89] width 35 height 12
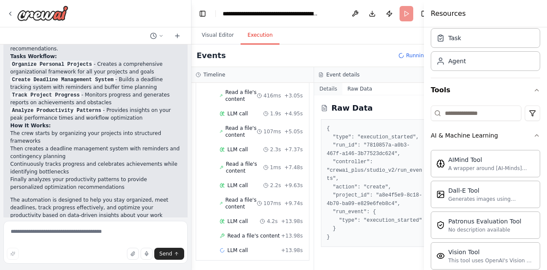
click at [322, 89] on button "Details" at bounding box center [328, 89] width 28 height 12
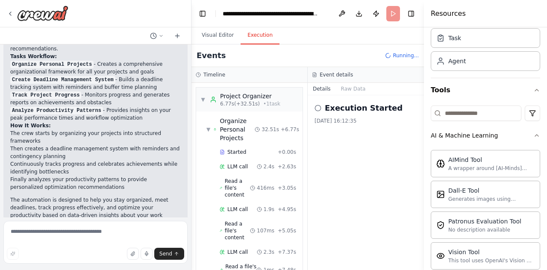
scroll to position [212, 0]
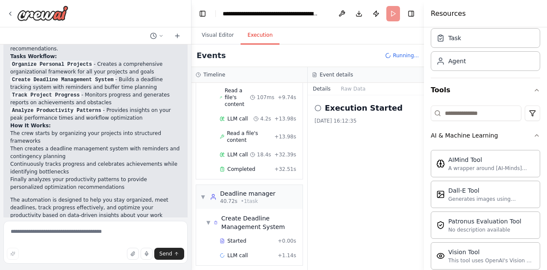
click at [341, 191] on div "Execution Started [DATE] 16:12:35" at bounding box center [366, 182] width 116 height 175
click at [205, 35] on button "Visual Editor" at bounding box center [218, 35] width 46 height 18
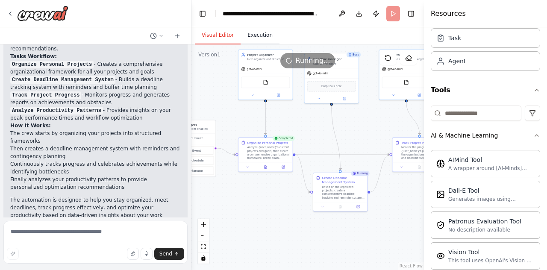
click at [258, 34] on button "Execution" at bounding box center [260, 35] width 39 height 18
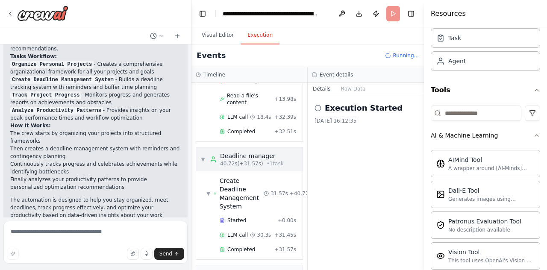
scroll to position [326, 0]
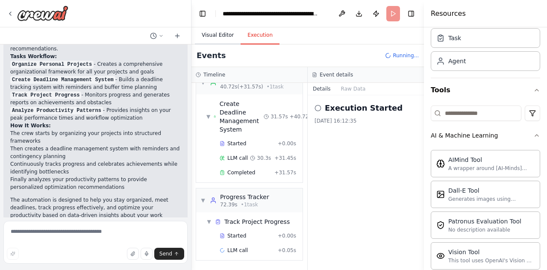
click at [216, 32] on button "Visual Editor" at bounding box center [218, 35] width 46 height 18
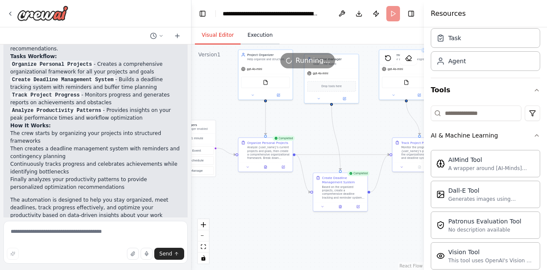
click at [256, 42] on button "Execution" at bounding box center [260, 35] width 39 height 18
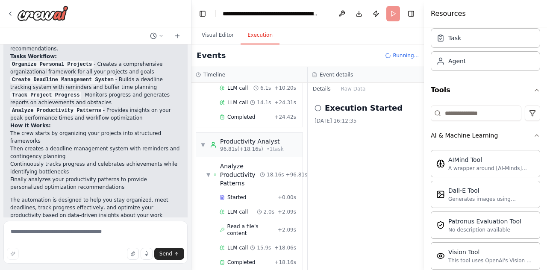
scroll to position [813, 0]
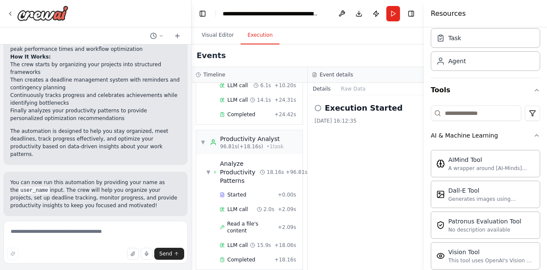
click at [142, 265] on button "Improve automation" at bounding box center [95, 272] width 170 height 14
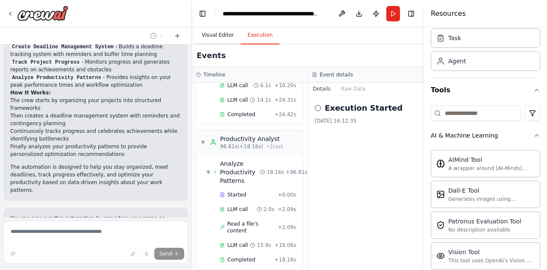
scroll to position [544, 0]
click at [218, 37] on button "Visual Editor" at bounding box center [218, 35] width 46 height 18
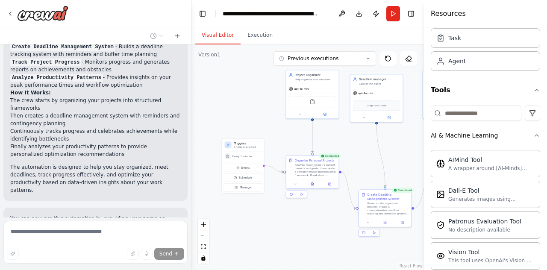
drag, startPoint x: 361, startPoint y: 131, endPoint x: 409, endPoint y: 147, distance: 49.9
click at [409, 147] on div ".deletable-edge-delete-btn { width: 20px; height: 20px; border: 0px solid #ffff…" at bounding box center [307, 157] width 232 height 226
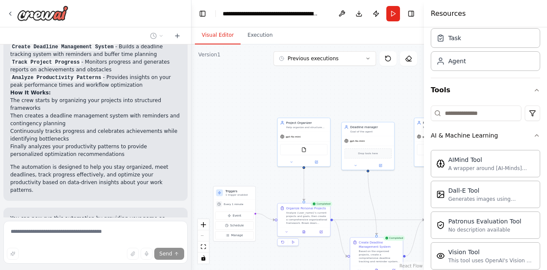
drag, startPoint x: 356, startPoint y: 145, endPoint x: 346, endPoint y: 214, distance: 69.9
click at [346, 214] on div ".deletable-edge-delete-btn { width: 20px; height: 20px; border: 0px solid #ffff…" at bounding box center [307, 157] width 232 height 226
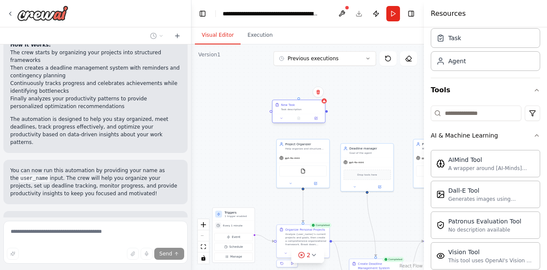
scroll to position [832, 0]
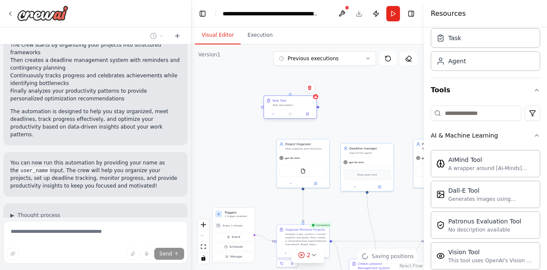
drag, startPoint x: 317, startPoint y: 105, endPoint x: 275, endPoint y: 100, distance: 41.8
click at [275, 100] on div "New Task" at bounding box center [280, 100] width 14 height 4
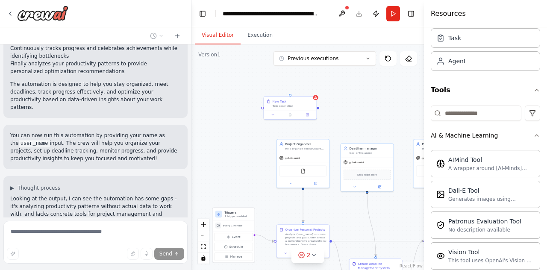
scroll to position [867, 0]
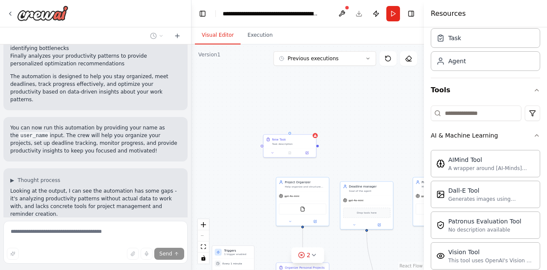
drag, startPoint x: 318, startPoint y: 110, endPoint x: 318, endPoint y: 147, distance: 37.6
click at [318, 147] on div ".deletable-edge-delete-btn { width: 20px; height: 20px; border: 0px solid #ffff…" at bounding box center [307, 157] width 232 height 226
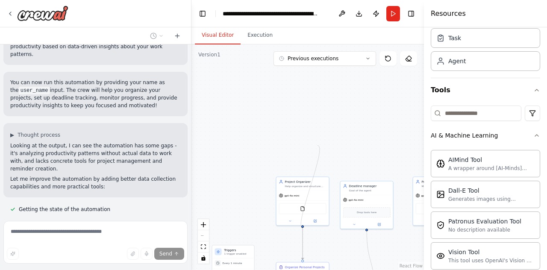
scroll to position [920, 0]
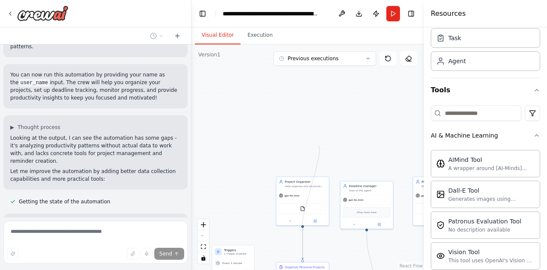
drag, startPoint x: 318, startPoint y: 145, endPoint x: 304, endPoint y: 230, distance: 86.1
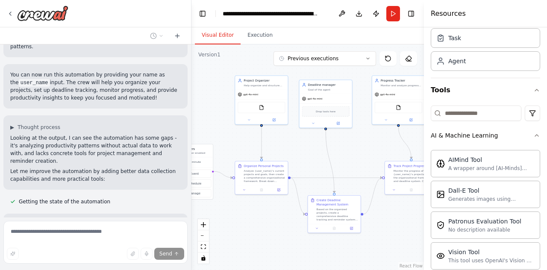
drag, startPoint x: 334, startPoint y: 137, endPoint x: 293, endPoint y: 35, distance: 109.1
click at [293, 35] on div "Visual Editor Execution Version 1 Previous executions Show Tools Hide Agents Tr…" at bounding box center [307, 148] width 232 height 243
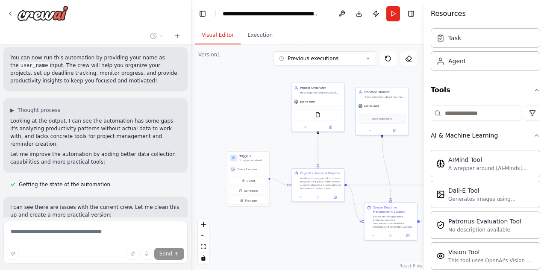
drag, startPoint x: 309, startPoint y: 153, endPoint x: 363, endPoint y: 160, distance: 54.8
click at [363, 160] on div ".deletable-edge-delete-btn { width: 20px; height: 20px; border: 0px solid #ffff…" at bounding box center [307, 157] width 232 height 226
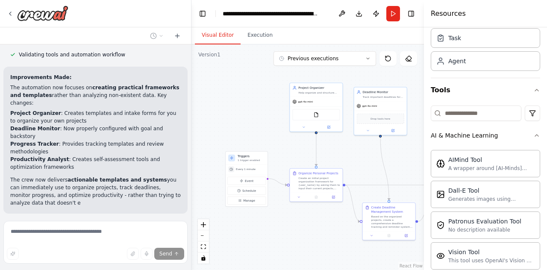
scroll to position [1214, 0]
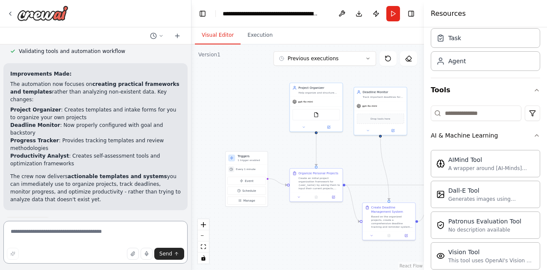
click at [71, 233] on textarea at bounding box center [95, 242] width 184 height 43
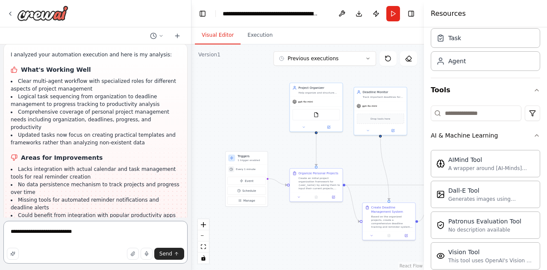
scroll to position [1390, 0]
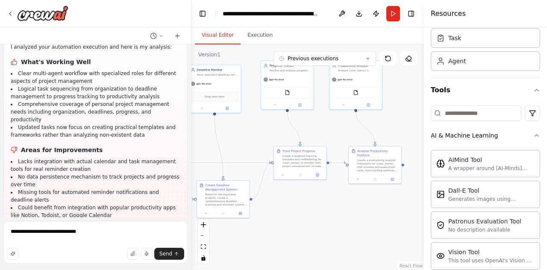
drag, startPoint x: 352, startPoint y: 160, endPoint x: 193, endPoint y: 137, distance: 161.0
click at [193, 137] on div ".deletable-edge-delete-btn { width: 20px; height: 20px; border: 0px solid #ffff…" at bounding box center [307, 157] width 232 height 226
click at [109, 231] on textarea "**********" at bounding box center [95, 242] width 184 height 43
type textarea "**********"
click at [165, 255] on span "Send" at bounding box center [165, 253] width 13 height 7
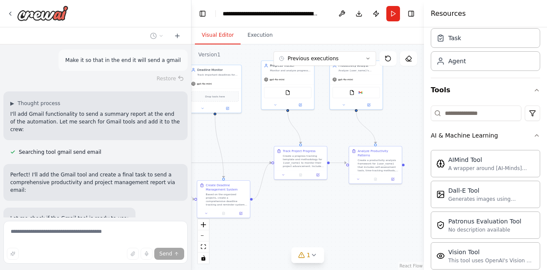
scroll to position [1602, 0]
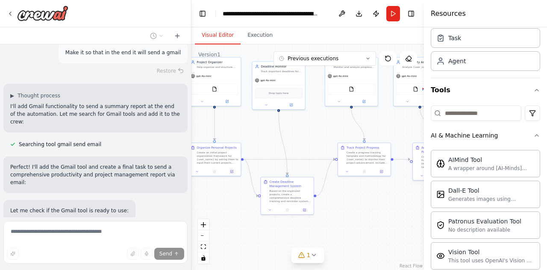
drag, startPoint x: 305, startPoint y: 208, endPoint x: 375, endPoint y: 200, distance: 70.5
click at [375, 200] on div ".deletable-edge-delete-btn { width: 20px; height: 20px; border: 0px solid #ffff…" at bounding box center [307, 157] width 232 height 226
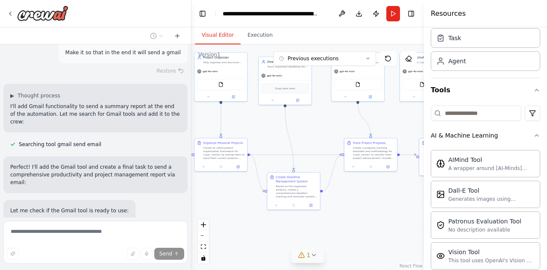
click at [313, 255] on icon at bounding box center [313, 255] width 7 height 7
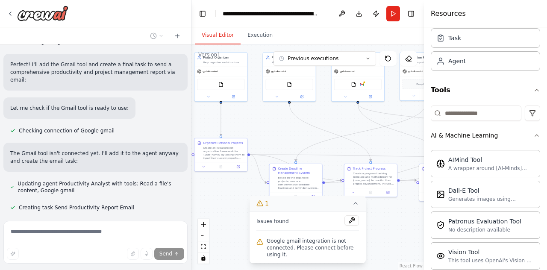
scroll to position [1705, 0]
click at [358, 204] on icon at bounding box center [355, 203] width 7 height 7
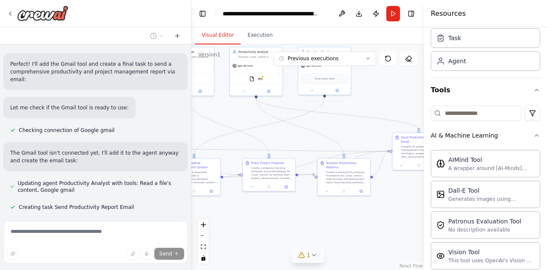
drag, startPoint x: 370, startPoint y: 234, endPoint x: 288, endPoint y: 229, distance: 83.1
click at [288, 229] on div ".deletable-edge-delete-btn { width: 20px; height: 20px; border: 0px solid #ffff…" at bounding box center [307, 157] width 232 height 226
click at [351, 191] on div ".deletable-edge-delete-btn { width: 20px; height: 20px; border: 0px solid #ffff…" at bounding box center [307, 157] width 232 height 226
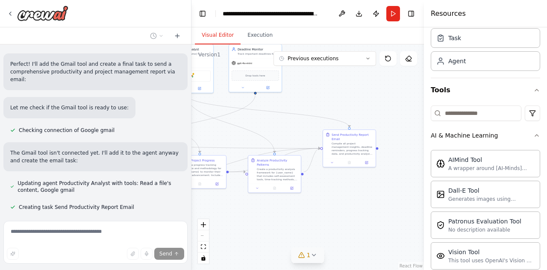
drag, startPoint x: 406, startPoint y: 229, endPoint x: 340, endPoint y: 228, distance: 65.4
click at [340, 228] on div ".deletable-edge-delete-btn { width: 20px; height: 20px; border: 0px solid #ffff…" at bounding box center [307, 157] width 232 height 226
click at [310, 260] on button "1" at bounding box center [307, 255] width 33 height 16
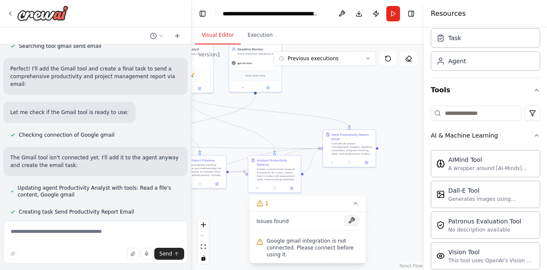
click at [356, 217] on button at bounding box center [351, 220] width 15 height 10
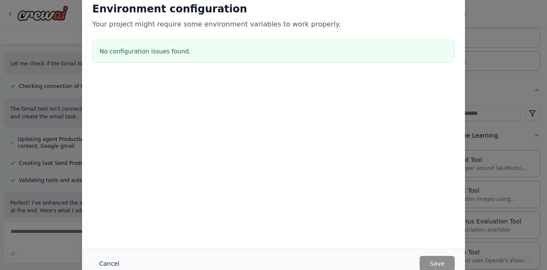
click at [114, 263] on button "Cancel" at bounding box center [109, 263] width 34 height 15
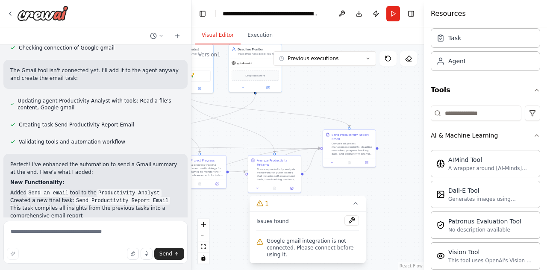
click at [278, 240] on span "Google gmail integration is not connected. Please connect before using it." at bounding box center [313, 248] width 92 height 21
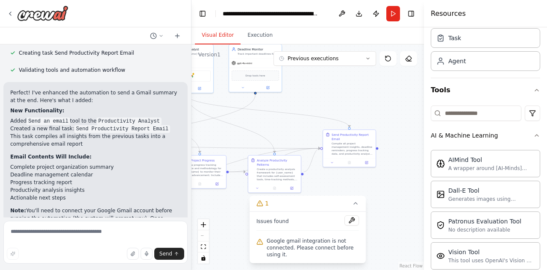
click at [290, 242] on span "Google gmail integration is not connected. Please connect before using it." at bounding box center [313, 248] width 92 height 21
click at [343, 147] on div "Compile all project management insights, deadline reminders, progress tracking …" at bounding box center [352, 148] width 41 height 14
click at [333, 137] on div "Send Productivity Report Email" at bounding box center [352, 136] width 41 height 9
click at [326, 136] on div "Send Productivity Report Email Compile all project management insights, deadlin…" at bounding box center [349, 143] width 47 height 23
click at [367, 165] on div at bounding box center [349, 161] width 53 height 9
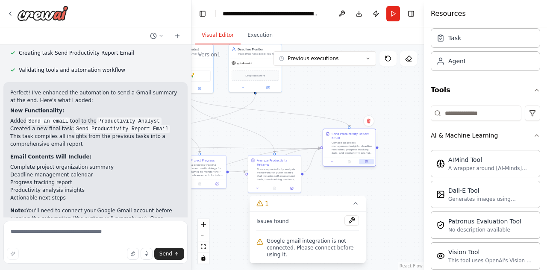
click at [369, 162] on button at bounding box center [366, 161] width 15 height 5
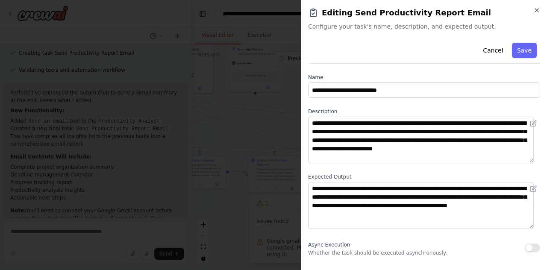
scroll to position [115, 0]
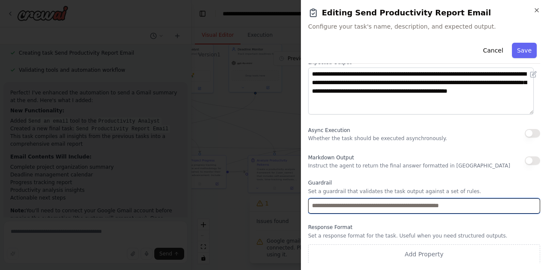
click at [341, 206] on input "text" at bounding box center [424, 205] width 232 height 15
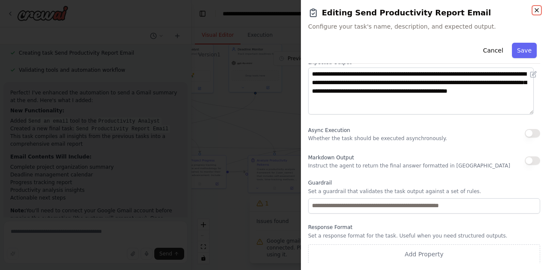
click at [536, 11] on icon "button" at bounding box center [536, 10] width 7 height 7
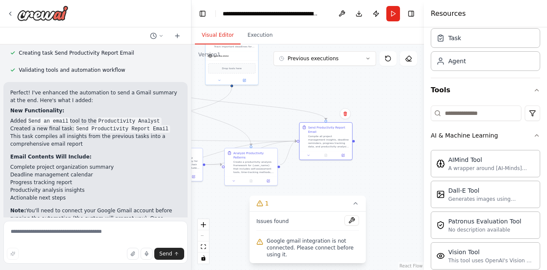
drag, startPoint x: 350, startPoint y: 104, endPoint x: 324, endPoint y: 96, distance: 26.8
click at [324, 96] on div ".deletable-edge-delete-btn { width: 20px; height: 20px; border: 0px solid #ffff…" at bounding box center [307, 157] width 232 height 226
click at [350, 223] on button at bounding box center [351, 220] width 15 height 10
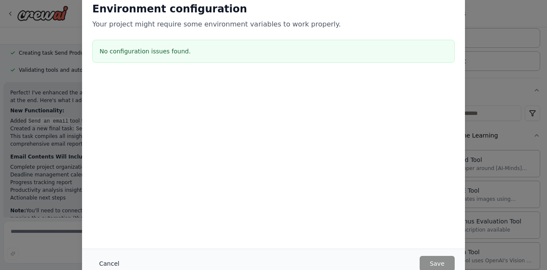
click at [102, 263] on button "Cancel" at bounding box center [109, 263] width 34 height 15
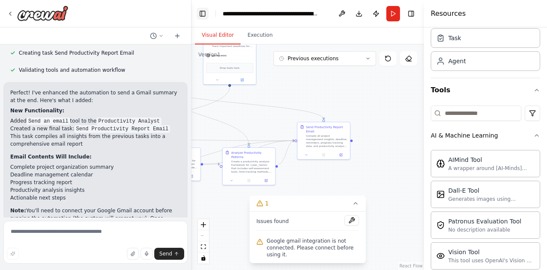
click at [200, 12] on button "Toggle Left Sidebar" at bounding box center [203, 14] width 12 height 12
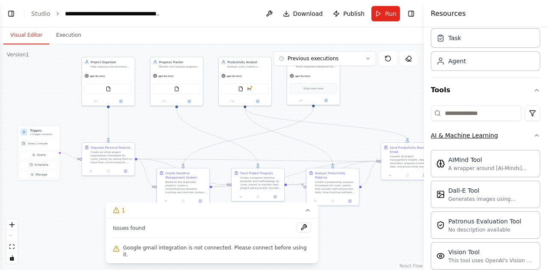
drag, startPoint x: 216, startPoint y: 112, endPoint x: 504, endPoint y: 141, distance: 289.6
click at [504, 141] on div "Create a crew that helps organize your personal projects, sets reminders for im…" at bounding box center [273, 135] width 547 height 270
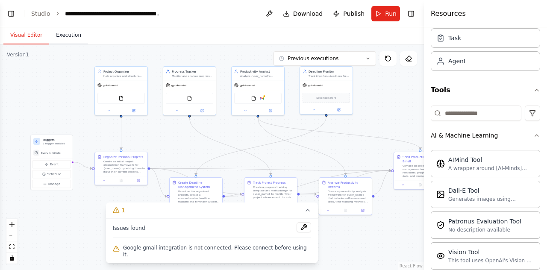
click at [58, 33] on button "Execution" at bounding box center [68, 35] width 39 height 18
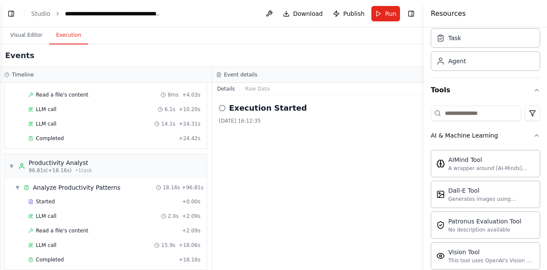
click at [223, 108] on icon at bounding box center [222, 108] width 7 height 7
click at [21, 40] on button "Visual Editor" at bounding box center [26, 35] width 46 height 18
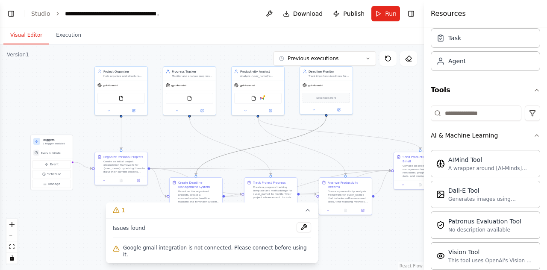
drag, startPoint x: 247, startPoint y: 150, endPoint x: 212, endPoint y: 140, distance: 36.4
click at [9, 45] on div ".deletable-edge-delete-btn { width: 20px; height: 20px; border: 0px solid #ffff…" at bounding box center [9, 45] width 0 height 0
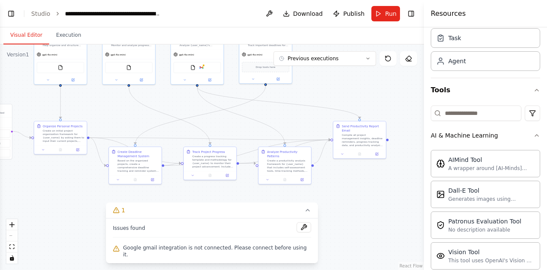
drag, startPoint x: 290, startPoint y: 157, endPoint x: 229, endPoint y: 126, distance: 67.7
click at [229, 126] on div ".deletable-edge-delete-btn { width: 20px; height: 20px; border: 0px solid #ffff…" at bounding box center [212, 157] width 424 height 226
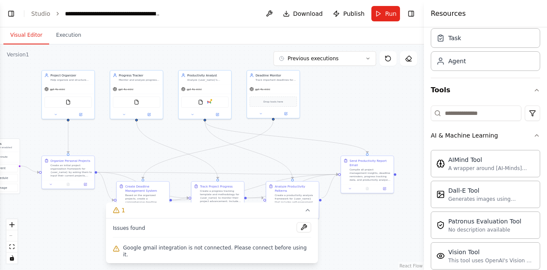
drag, startPoint x: 231, startPoint y: 123, endPoint x: 239, endPoint y: 178, distance: 56.1
click at [239, 178] on div ".deletable-edge-delete-btn { width: 20px; height: 20px; border: 0px solid #ffff…" at bounding box center [212, 157] width 424 height 226
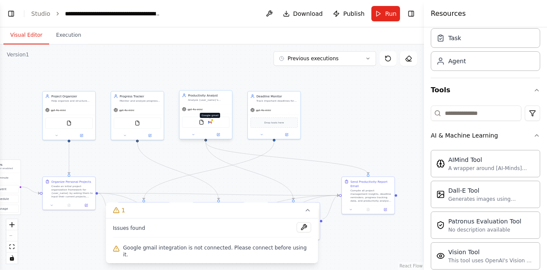
click at [211, 123] on img at bounding box center [209, 122] width 5 height 5
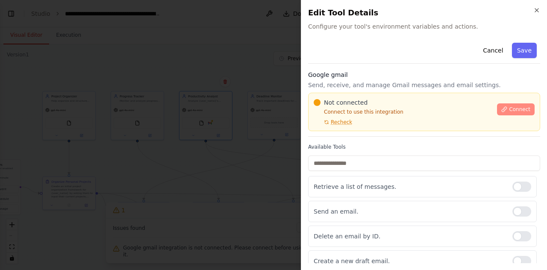
click at [509, 109] on span "Connect" at bounding box center [519, 109] width 21 height 7
click at [370, 128] on div "Not connected Connect to use this integration Recheck Connect" at bounding box center [424, 112] width 232 height 38
click at [514, 108] on span "Connect" at bounding box center [519, 109] width 21 height 7
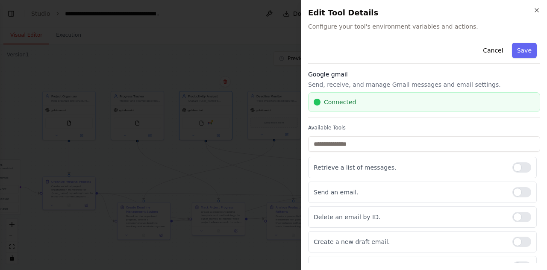
scroll to position [0, 0]
click at [512, 168] on div at bounding box center [521, 168] width 19 height 10
click at [515, 48] on button "Save" at bounding box center [524, 50] width 25 height 15
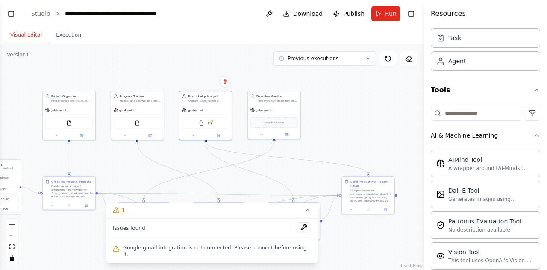
click at [33, 37] on button "Visual Editor" at bounding box center [26, 35] width 46 height 18
click at [14, 11] on button "Toggle Left Sidebar" at bounding box center [11, 14] width 12 height 12
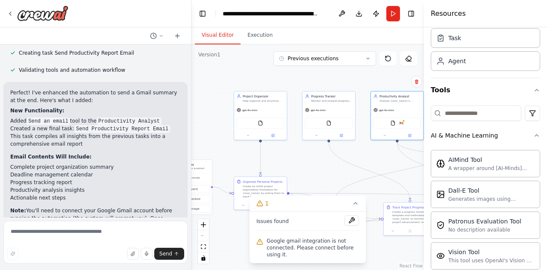
click at [312, 169] on div ".deletable-edge-delete-btn { width: 20px; height: 20px; border: 0px solid #ffff…" at bounding box center [307, 157] width 232 height 226
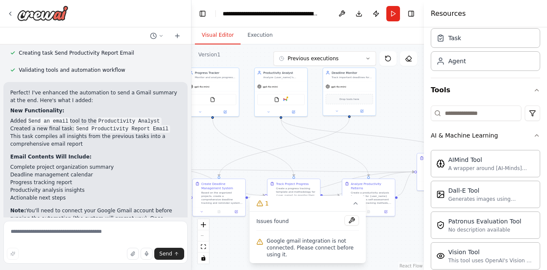
drag, startPoint x: 312, startPoint y: 169, endPoint x: 195, endPoint y: 146, distance: 119.0
click at [195, 146] on div ".deletable-edge-delete-btn { width: 20px; height: 20px; border: 0px solid #ffff…" at bounding box center [307, 157] width 232 height 226
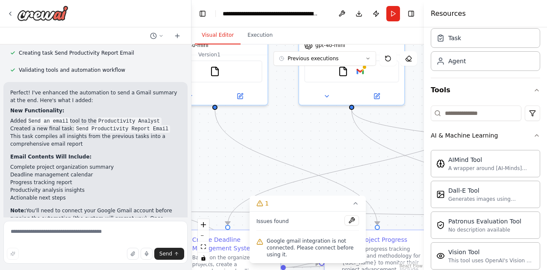
drag, startPoint x: 357, startPoint y: 135, endPoint x: 337, endPoint y: 162, distance: 33.9
click at [337, 162] on div ".deletable-edge-delete-btn { width: 20px; height: 20px; border: 0px solid #ffff…" at bounding box center [307, 157] width 232 height 226
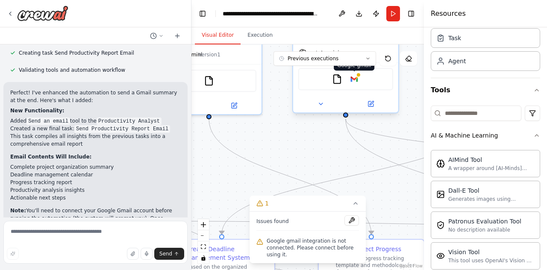
click at [357, 81] on img at bounding box center [354, 79] width 10 height 10
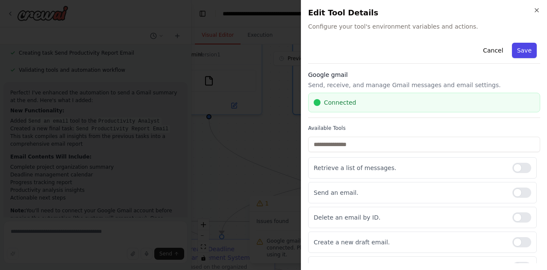
click at [513, 53] on button "Save" at bounding box center [524, 50] width 25 height 15
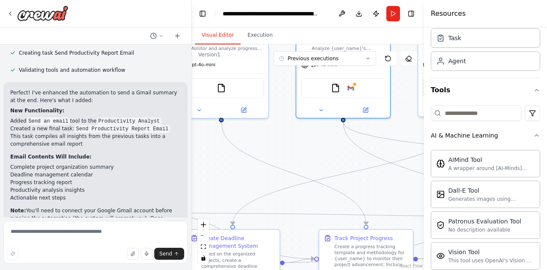
click at [68, 220] on form "Send" at bounding box center [95, 243] width 191 height 53
click at [71, 234] on textarea at bounding box center [95, 242] width 184 height 43
type textarea "*"
click at [391, 17] on button "Run" at bounding box center [393, 13] width 14 height 15
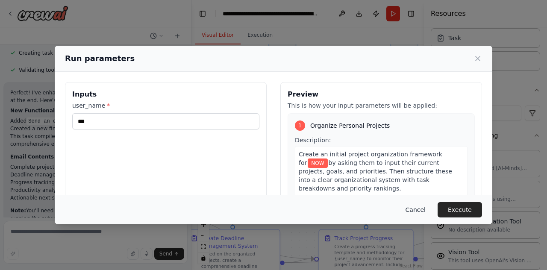
click at [424, 206] on button "Cancel" at bounding box center [416, 209] width 34 height 15
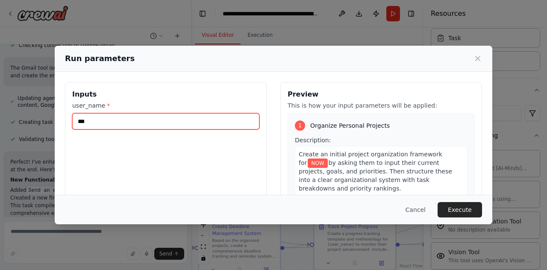
click at [168, 119] on input "***" at bounding box center [165, 121] width 187 height 16
type input "*"
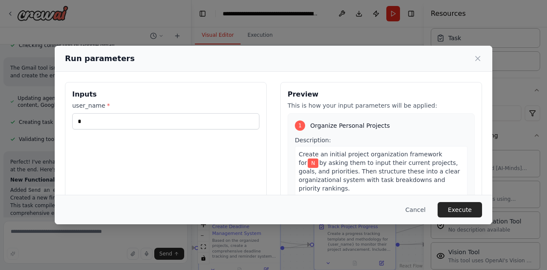
click at [473, 60] on div "Run parameters" at bounding box center [273, 59] width 417 height 12
click at [484, 59] on div "Run parameters" at bounding box center [274, 59] width 438 height 26
click at [482, 59] on div "Run parameters" at bounding box center [274, 59] width 438 height 26
click at [480, 60] on icon at bounding box center [477, 58] width 9 height 9
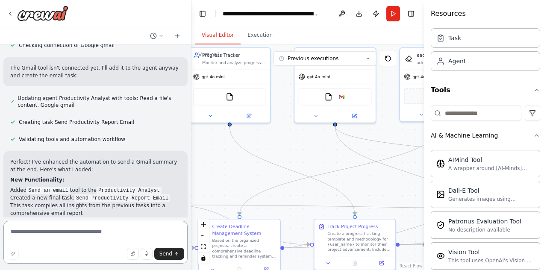
click at [52, 226] on textarea at bounding box center [95, 242] width 184 height 43
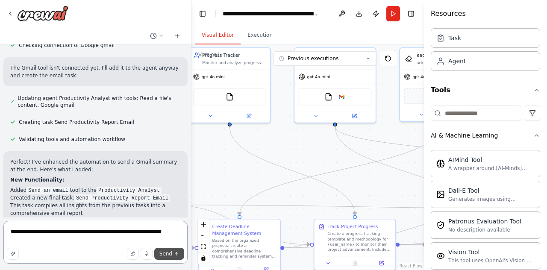
type textarea "**********"
click at [169, 253] on span "Send" at bounding box center [165, 253] width 13 height 7
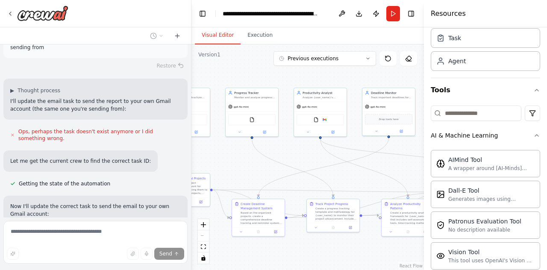
scroll to position [2112, 0]
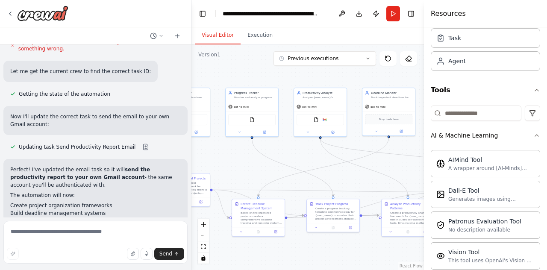
scroll to position [2205, 0]
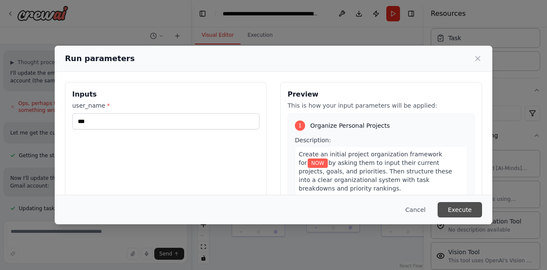
click at [473, 213] on button "Execute" at bounding box center [460, 209] width 44 height 15
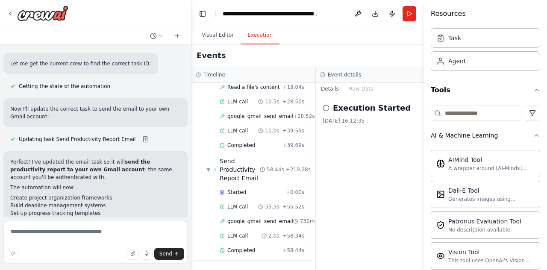
scroll to position [2605, 0]
